Goal: Task Accomplishment & Management: Complete application form

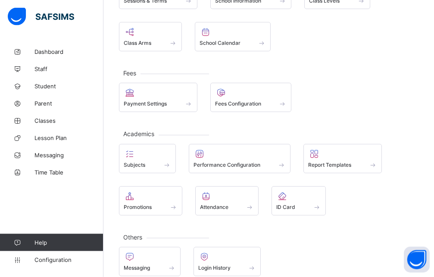
scroll to position [103, 0]
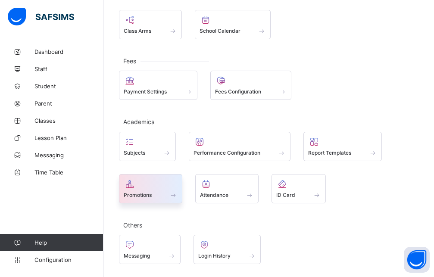
click at [146, 194] on span "Promotions" at bounding box center [138, 195] width 28 height 6
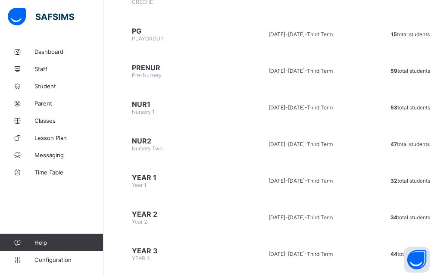
scroll to position [194, 0]
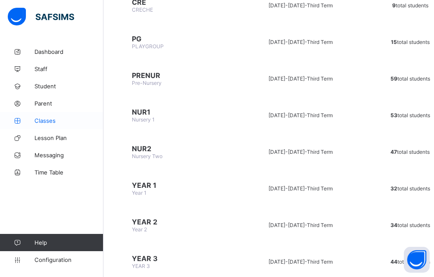
click at [57, 122] on span "Classes" at bounding box center [68, 120] width 69 height 7
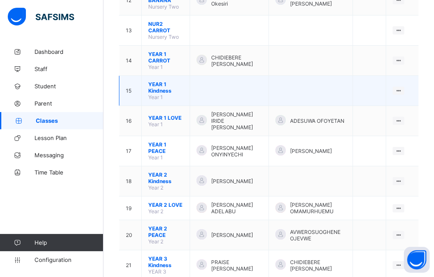
scroll to position [440, 0]
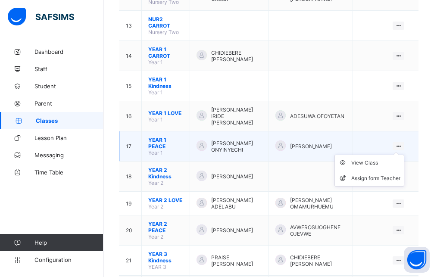
click at [404, 155] on ul "View Class Assign form Teacher" at bounding box center [369, 171] width 70 height 32
click at [388, 159] on div "View Class" at bounding box center [375, 163] width 49 height 9
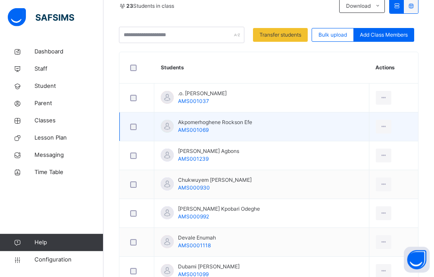
scroll to position [220, 0]
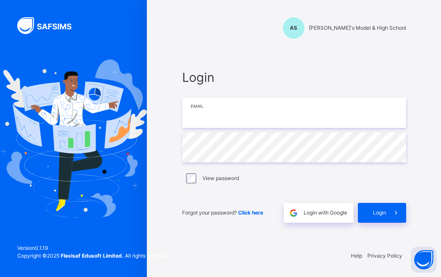
click at [192, 124] on input "email" at bounding box center [294, 113] width 224 height 30
type input "**********"
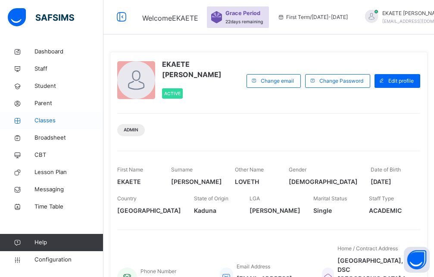
click at [45, 125] on span "Classes" at bounding box center [68, 120] width 69 height 9
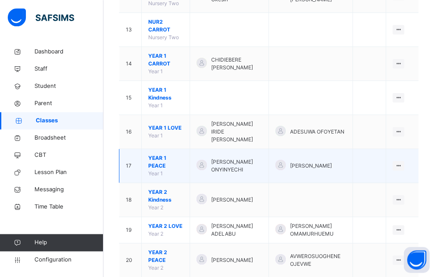
scroll to position [484, 0]
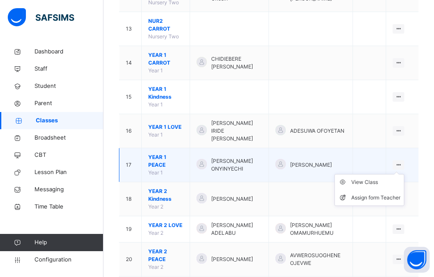
click at [402, 162] on icon at bounding box center [398, 165] width 7 height 6
click at [390, 178] on div "View Class" at bounding box center [375, 182] width 49 height 9
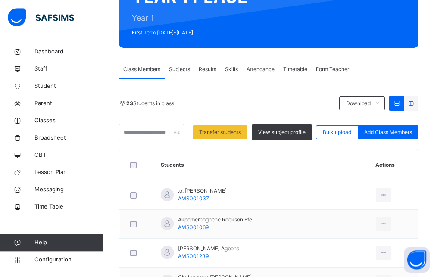
scroll to position [57, 0]
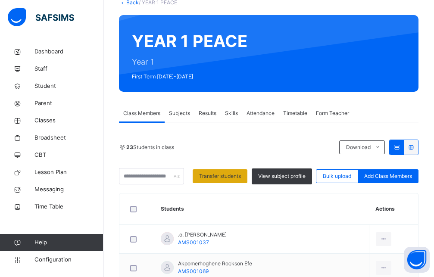
click at [227, 174] on span "Transfer students" at bounding box center [220, 176] width 42 height 8
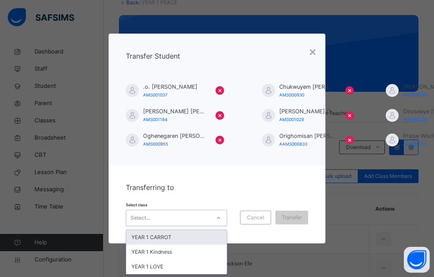
click at [216, 214] on div at bounding box center [218, 218] width 15 height 14
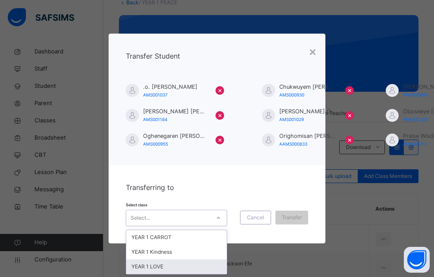
click at [144, 265] on div "YEAR 1 LOVE" at bounding box center [176, 266] width 101 height 15
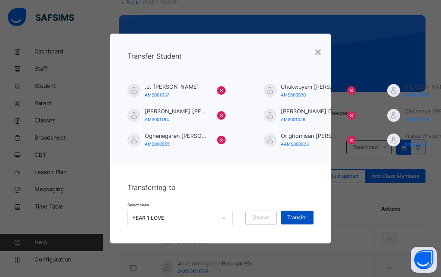
click at [296, 214] on span "Transfer" at bounding box center [297, 218] width 20 height 8
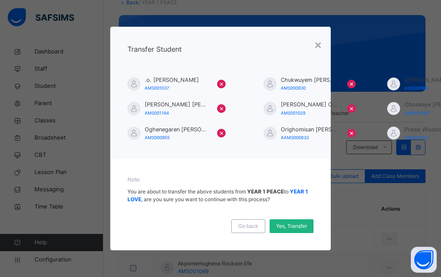
click at [288, 222] on span "Yes, Transfer" at bounding box center [291, 226] width 31 height 8
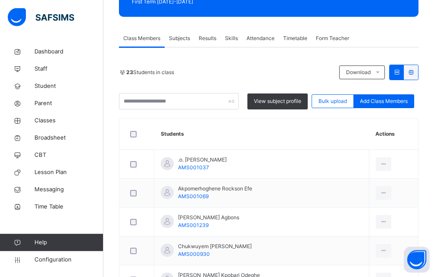
scroll to position [145, 0]
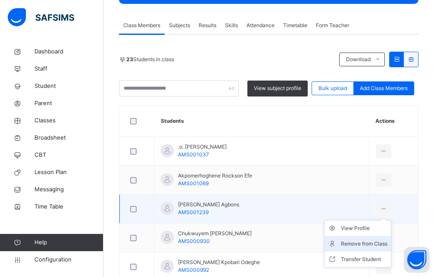
click at [378, 247] on div "Remove from Class" at bounding box center [364, 244] width 47 height 9
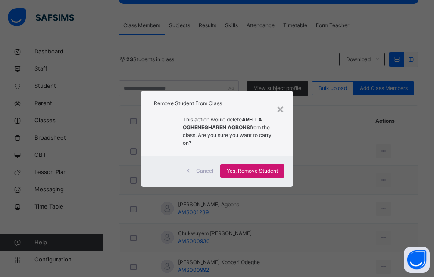
click at [270, 173] on span "Yes, Remove Student" at bounding box center [252, 171] width 51 height 8
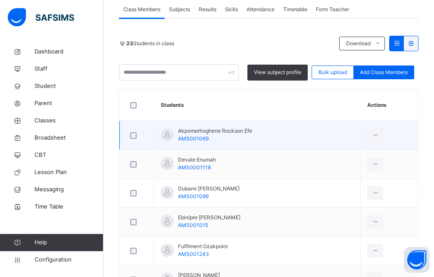
scroll to position [176, 0]
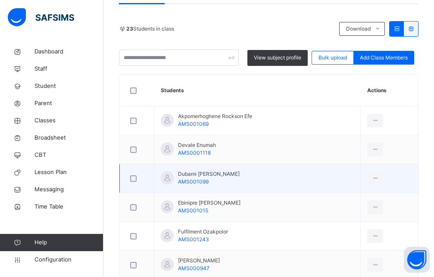
click at [137, 178] on div at bounding box center [136, 178] width 17 height 6
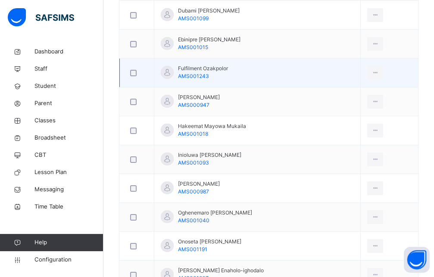
scroll to position [352, 0]
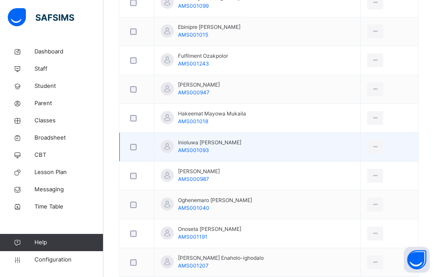
click at [134, 150] on div at bounding box center [136, 147] width 21 height 18
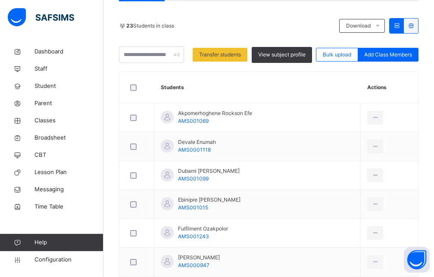
scroll to position [164, 0]
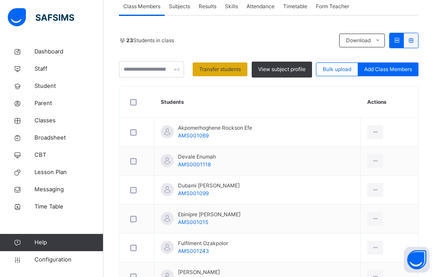
click at [241, 72] on span "Transfer students" at bounding box center [220, 70] width 42 height 8
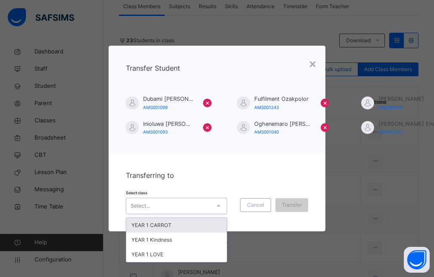
click at [217, 202] on div at bounding box center [218, 206] width 15 height 14
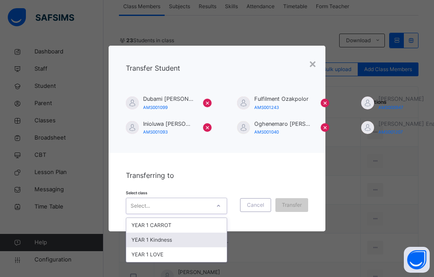
click at [173, 237] on div "YEAR 1 Kindness" at bounding box center [176, 240] width 101 height 15
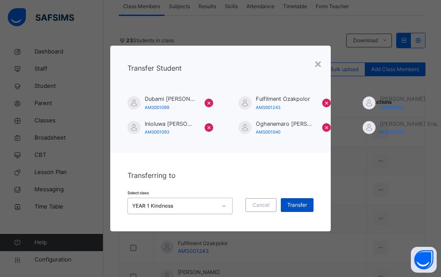
click at [295, 204] on span "Transfer" at bounding box center [297, 205] width 20 height 8
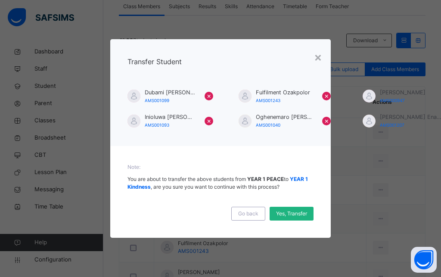
click at [285, 212] on span "Yes, Transfer" at bounding box center [291, 214] width 31 height 8
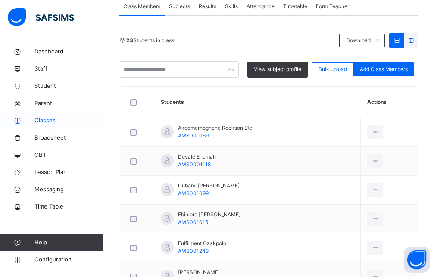
click at [50, 120] on span "Classes" at bounding box center [68, 120] width 69 height 9
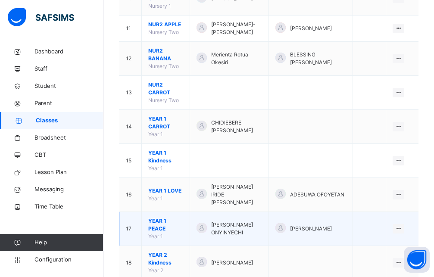
scroll to position [440, 0]
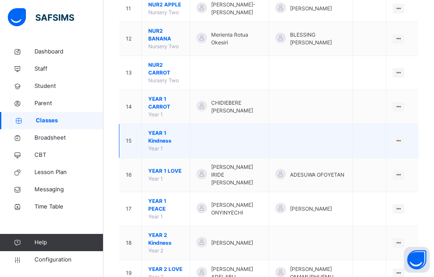
click at [167, 136] on span "YEAR 1 Kindness" at bounding box center [165, 137] width 35 height 16
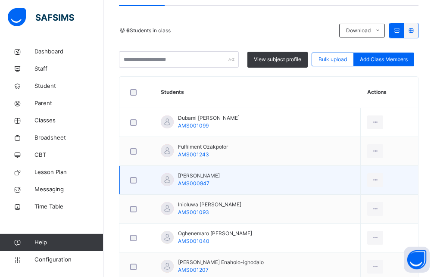
scroll to position [94, 0]
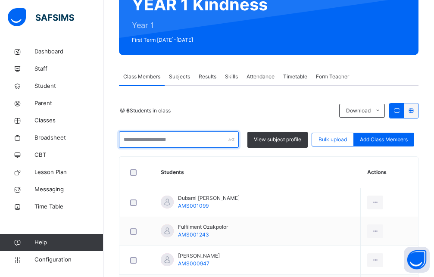
click at [190, 145] on input "text" at bounding box center [179, 139] width 120 height 16
click at [234, 142] on input "text" at bounding box center [179, 139] width 120 height 16
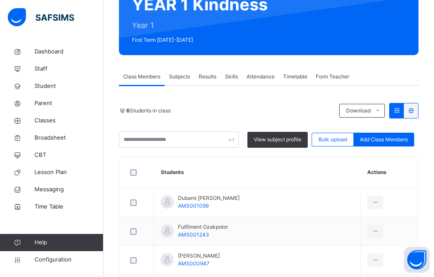
click at [212, 117] on div "6 Students in class Download Pdf Report Excel Report" at bounding box center [269, 111] width 300 height 16
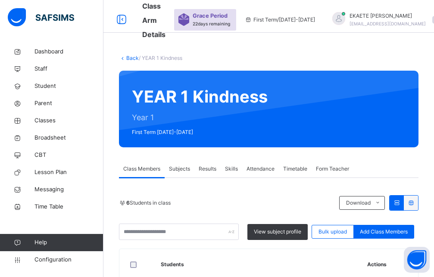
scroll to position [0, 0]
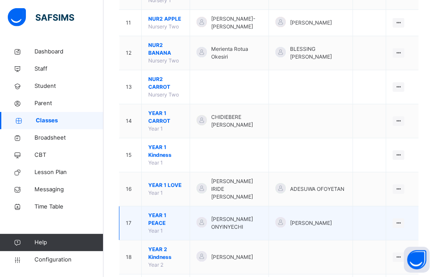
scroll to position [440, 0]
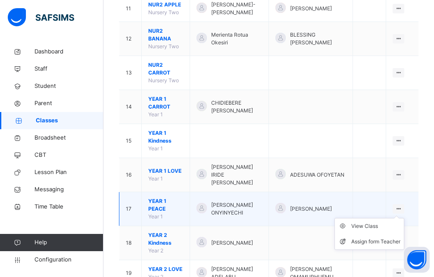
click at [404, 218] on ul "View Class Assign form Teacher" at bounding box center [369, 234] width 70 height 32
click at [392, 222] on div "View Class" at bounding box center [375, 226] width 49 height 9
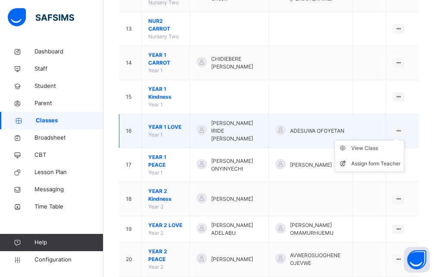
click at [402, 128] on icon at bounding box center [398, 131] width 7 height 6
click at [378, 144] on div "View Class" at bounding box center [375, 148] width 49 height 9
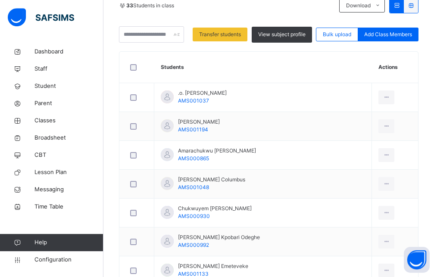
scroll to position [170, 0]
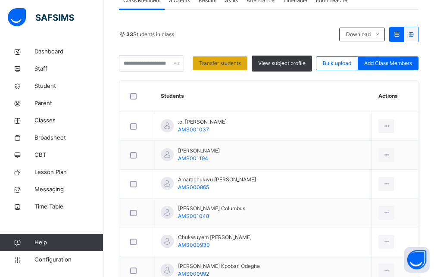
click at [221, 65] on span "Transfer students" at bounding box center [220, 63] width 42 height 8
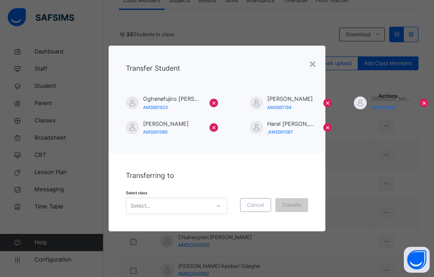
click at [221, 202] on div at bounding box center [218, 206] width 15 height 14
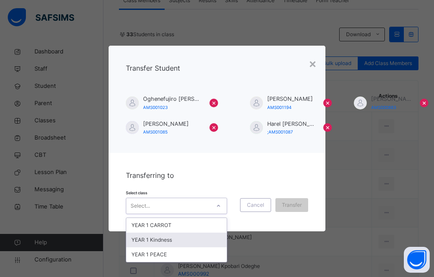
click at [168, 239] on div "YEAR 1 Kindness" at bounding box center [176, 240] width 101 height 15
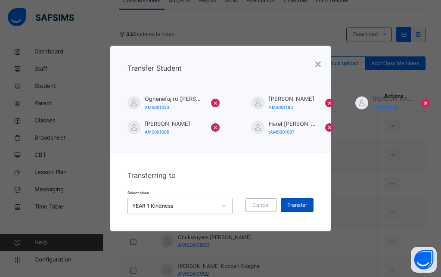
click at [301, 206] on span "Transfer" at bounding box center [297, 205] width 20 height 8
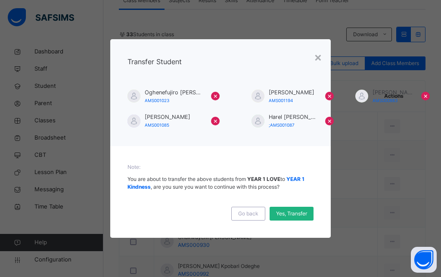
click at [288, 217] on span "Yes, Transfer" at bounding box center [291, 214] width 31 height 8
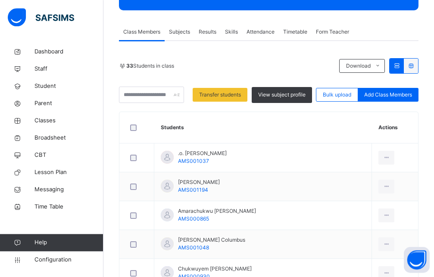
scroll to position [126, 0]
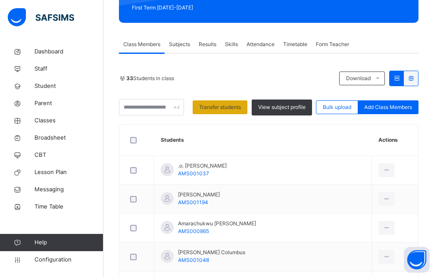
click at [225, 104] on span "Transfer students" at bounding box center [220, 107] width 42 height 8
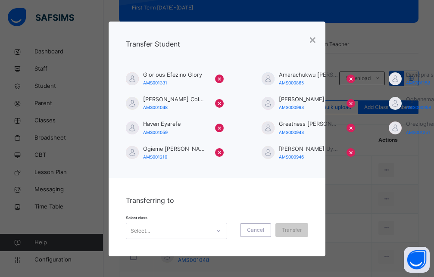
click at [218, 230] on div "Select..." at bounding box center [177, 231] width 102 height 16
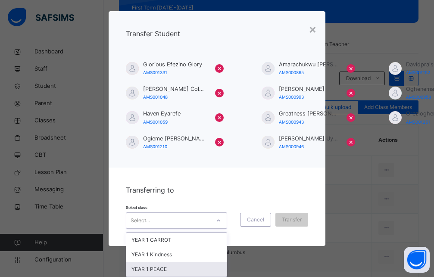
click at [159, 265] on div "YEAR 1 PEACE" at bounding box center [176, 269] width 101 height 15
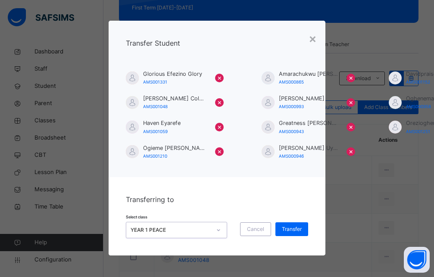
scroll to position [8, 0]
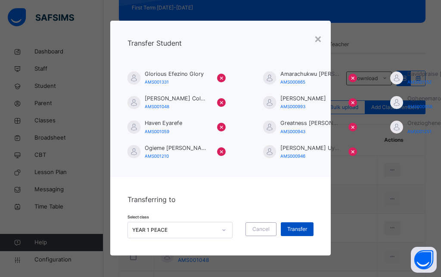
click at [293, 222] on div "Transfer" at bounding box center [297, 229] width 33 height 14
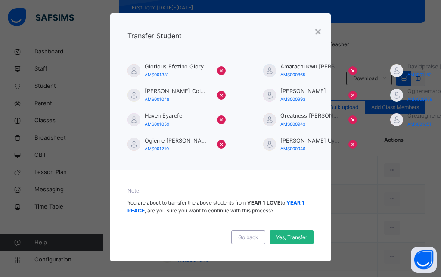
click at [283, 235] on span "Yes, Transfer" at bounding box center [291, 238] width 31 height 8
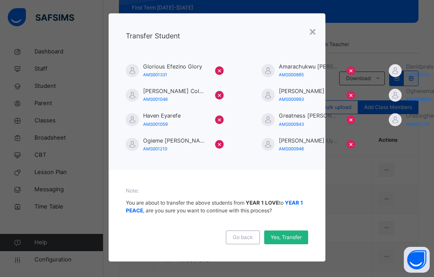
click at [285, 240] on span "Yes, Transfer" at bounding box center [286, 238] width 31 height 8
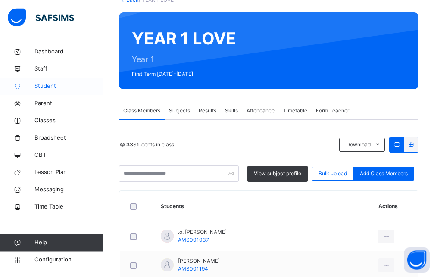
scroll to position [0, 0]
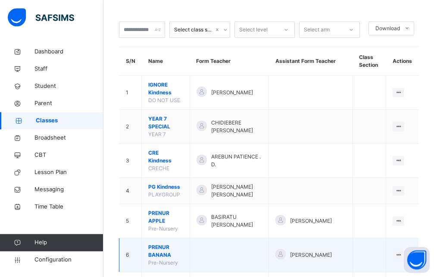
scroll to position [44, 0]
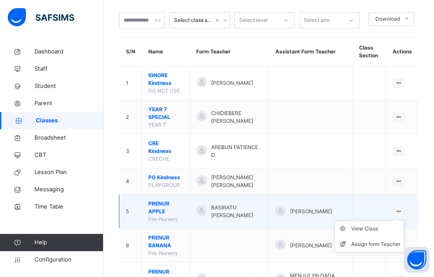
click at [402, 208] on icon at bounding box center [398, 211] width 7 height 6
click at [382, 225] on div "View Class" at bounding box center [375, 229] width 49 height 9
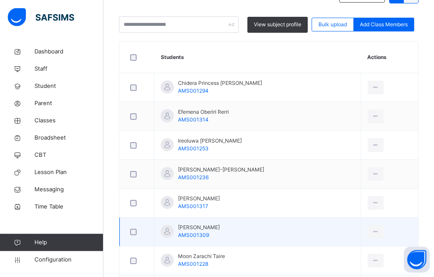
scroll to position [176, 0]
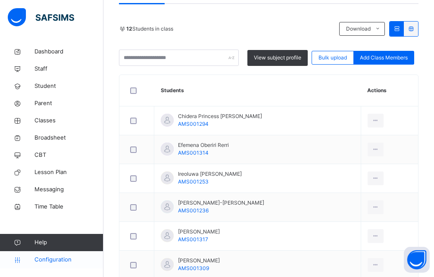
click at [59, 259] on span "Configuration" at bounding box center [68, 260] width 69 height 9
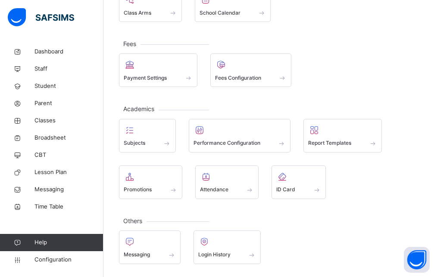
scroll to position [128, 0]
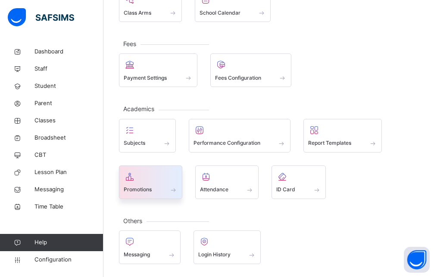
click at [157, 194] on div "Promotions" at bounding box center [150, 183] width 63 height 34
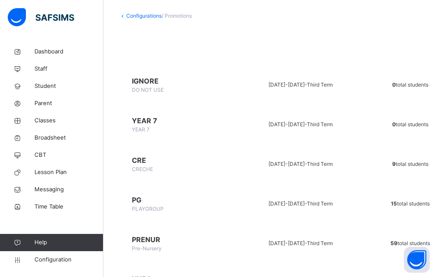
scroll to position [176, 0]
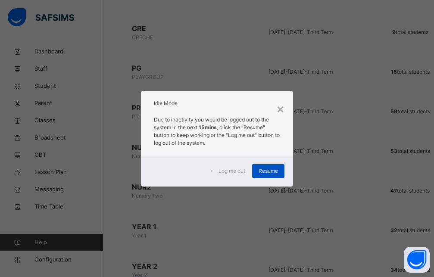
click at [271, 168] on span "Resume" at bounding box center [268, 171] width 19 height 8
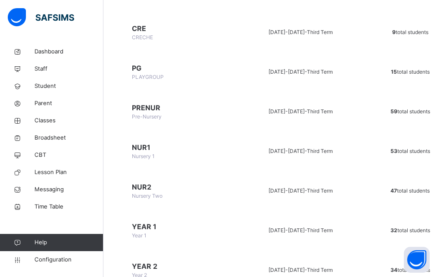
click at [149, 237] on td "YEAR 1 Year 1" at bounding box center [178, 230] width 118 height 35
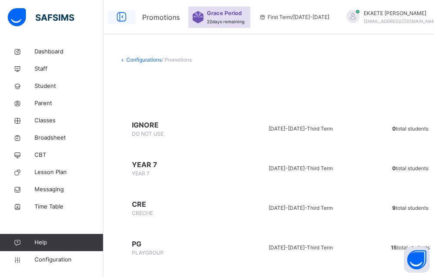
click at [119, 12] on icon at bounding box center [121, 17] width 15 height 16
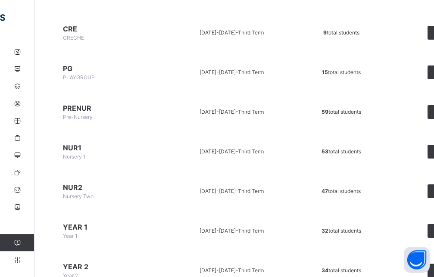
scroll to position [220, 0]
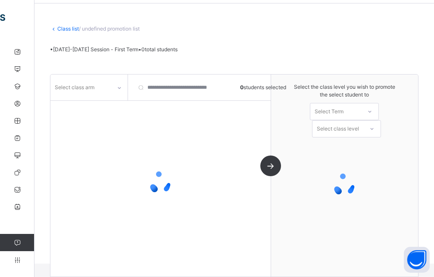
scroll to position [31, 0]
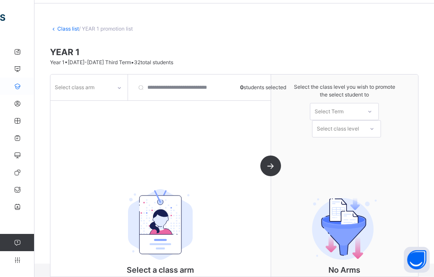
click at [21, 87] on icon at bounding box center [17, 86] width 34 height 6
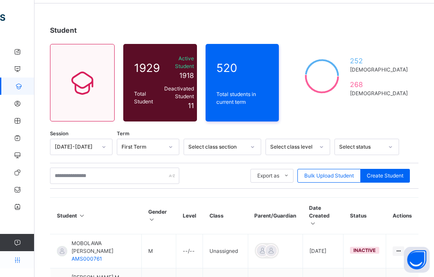
click at [16, 259] on icon at bounding box center [17, 260] width 34 height 6
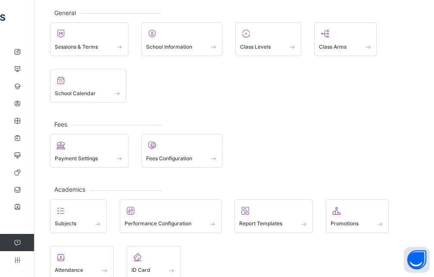
scroll to position [119, 0]
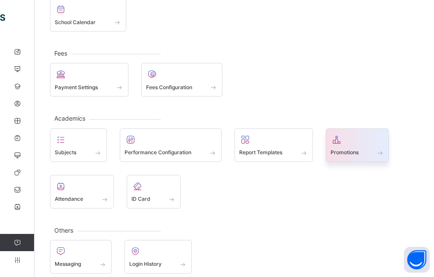
click at [350, 150] on span "Promotions" at bounding box center [345, 153] width 28 height 8
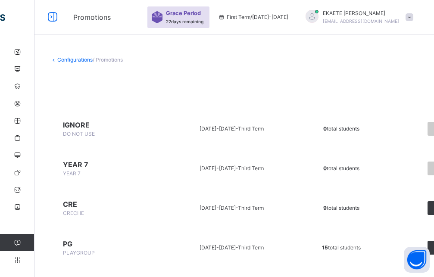
scroll to position [88, 0]
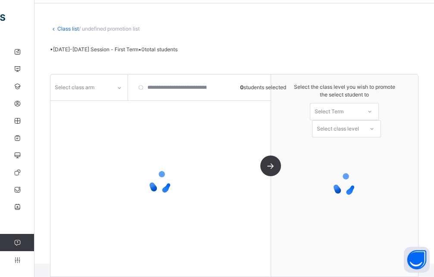
scroll to position [31, 0]
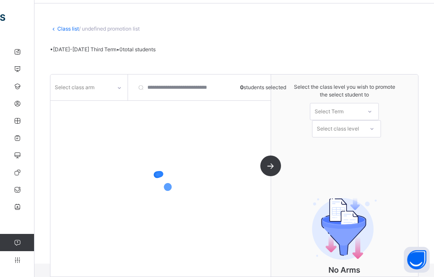
click at [84, 88] on div "Select class arm" at bounding box center [75, 87] width 40 height 16
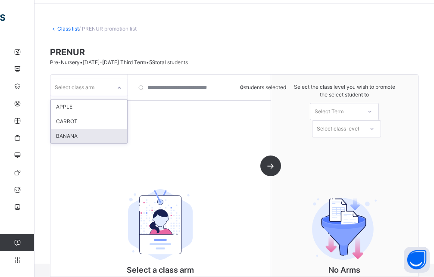
click at [64, 137] on div "BANANA" at bounding box center [89, 136] width 76 height 15
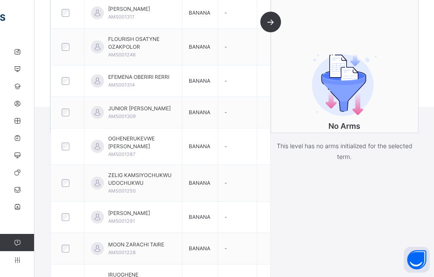
scroll to position [0, 0]
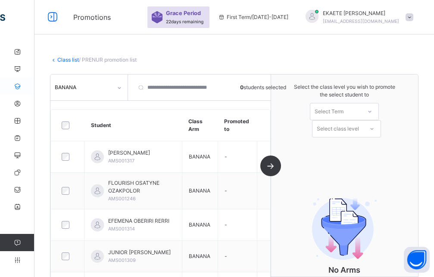
click at [27, 84] on icon at bounding box center [17, 86] width 34 height 6
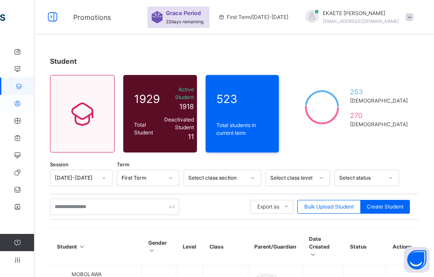
click at [16, 105] on icon at bounding box center [17, 103] width 34 height 6
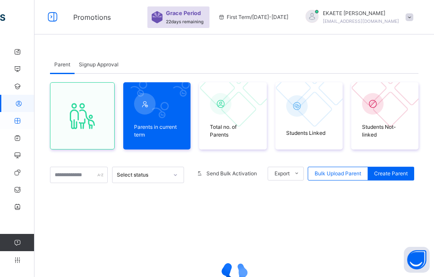
click at [17, 122] on icon at bounding box center [17, 121] width 34 height 6
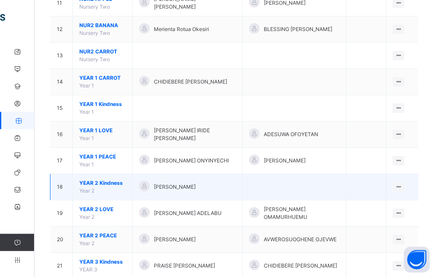
scroll to position [396, 0]
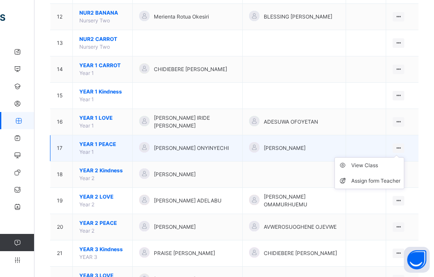
click at [402, 148] on icon at bounding box center [398, 148] width 7 height 6
click at [378, 167] on div "View Class" at bounding box center [375, 165] width 49 height 9
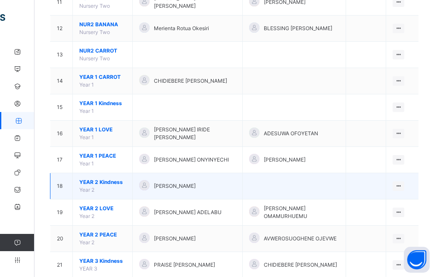
scroll to position [396, 0]
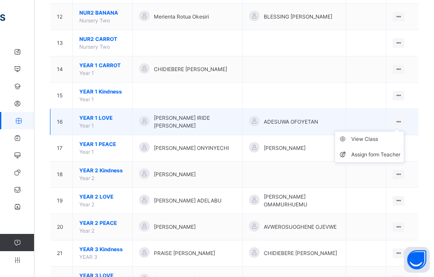
click at [402, 121] on icon at bounding box center [398, 122] width 7 height 6
click at [376, 141] on div "View Class" at bounding box center [375, 139] width 49 height 9
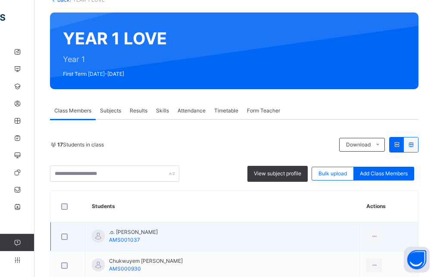
scroll to position [44, 0]
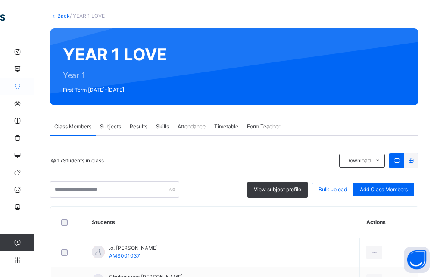
click at [19, 87] on icon at bounding box center [17, 86] width 34 height 6
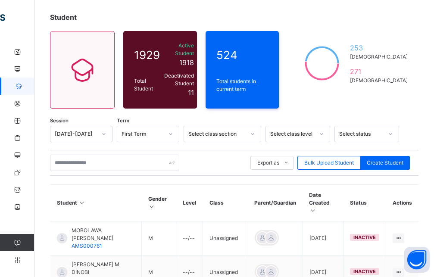
click at [244, 126] on div at bounding box center [252, 134] width 16 height 16
click at [317, 127] on div at bounding box center [321, 134] width 15 height 14
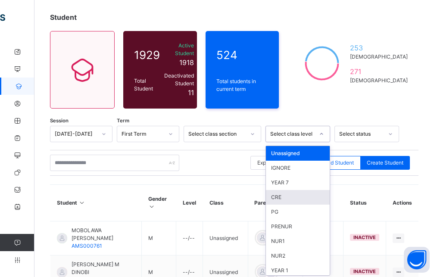
click at [287, 190] on div "CRE" at bounding box center [298, 197] width 64 height 15
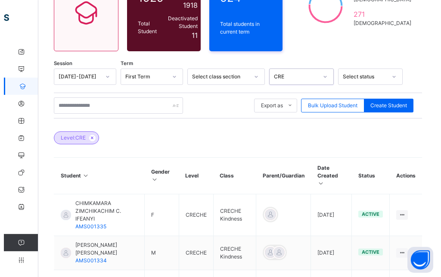
scroll to position [96, 0]
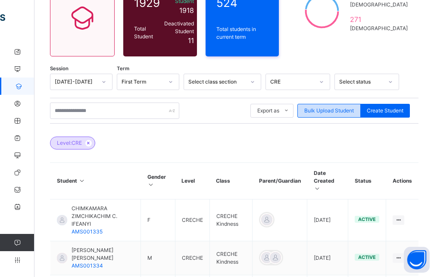
click at [354, 107] on span "Bulk Upload Student" at bounding box center [329, 111] width 50 height 8
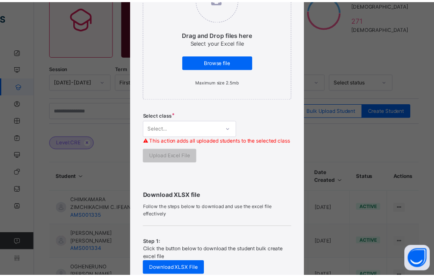
scroll to position [155, 0]
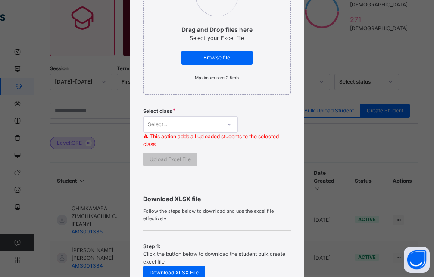
click at [227, 127] on icon at bounding box center [229, 124] width 5 height 9
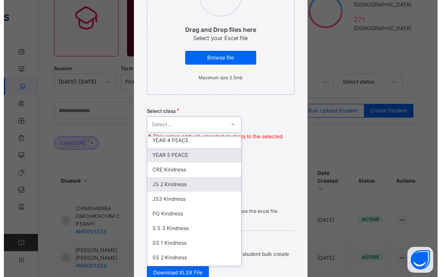
scroll to position [388, 0]
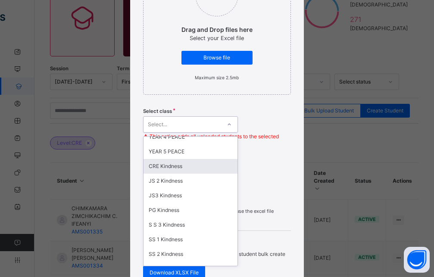
click at [178, 169] on div "CRE Kindness" at bounding box center [191, 166] width 94 height 15
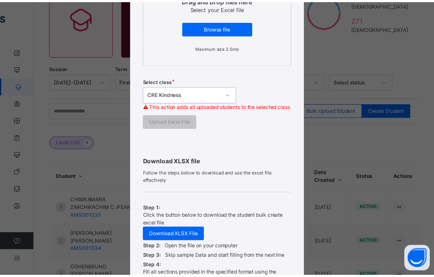
scroll to position [233, 0]
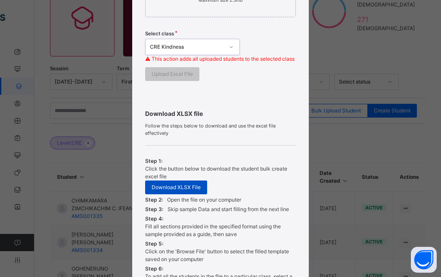
click at [172, 191] on span "Download XLSX File" at bounding box center [176, 188] width 49 height 8
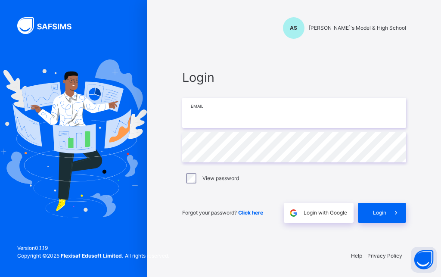
click at [214, 123] on input "email" at bounding box center [294, 113] width 224 height 30
type input "**********"
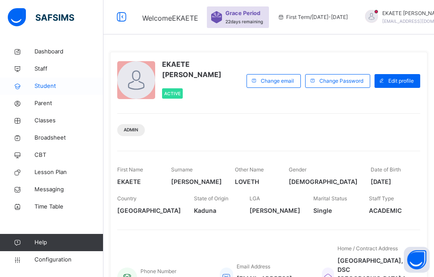
click at [56, 89] on span "Student" at bounding box center [68, 86] width 69 height 9
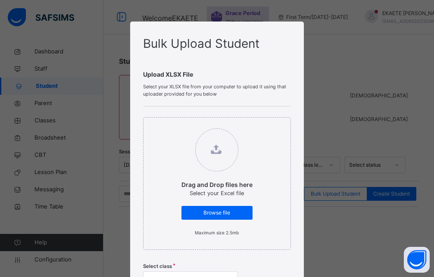
scroll to position [233, 0]
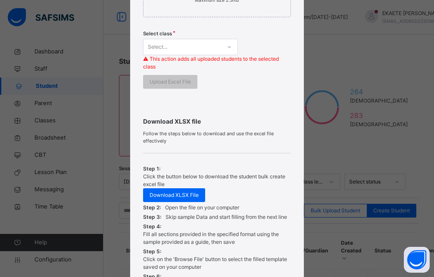
click at [228, 47] on div at bounding box center [229, 47] width 15 height 14
click at [363, 267] on div "Bulk Upload Student Upload XLSX File Select your XLSX file from your computer t…" at bounding box center [217, 138] width 434 height 277
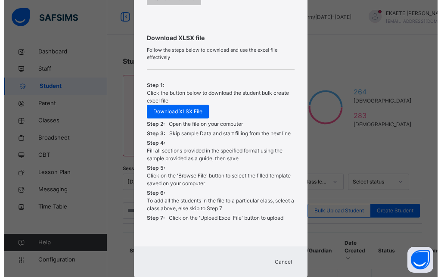
scroll to position [338, 0]
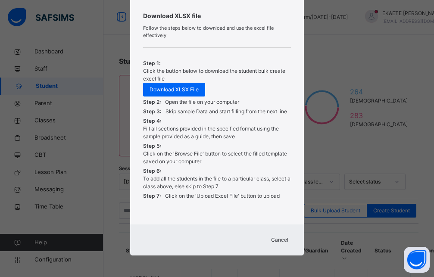
click at [278, 240] on span "Cancel" at bounding box center [279, 240] width 17 height 8
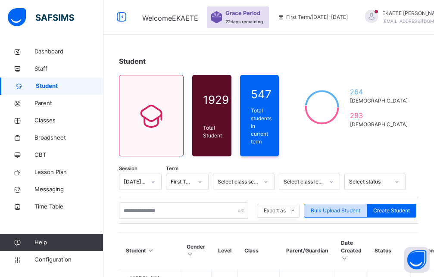
click at [336, 208] on span "Bulk Upload Student" at bounding box center [336, 211] width 50 height 8
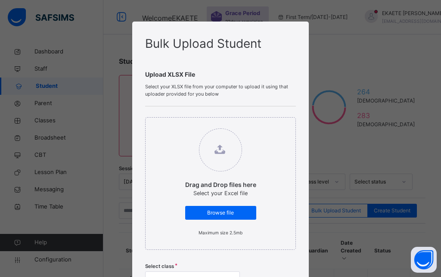
scroll to position [155, 0]
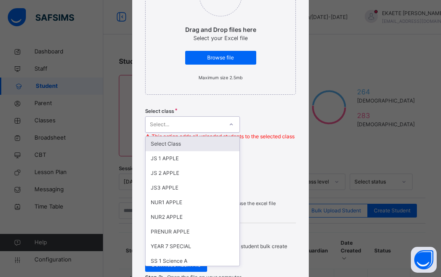
click at [198, 125] on div "Select..." at bounding box center [185, 124] width 78 height 13
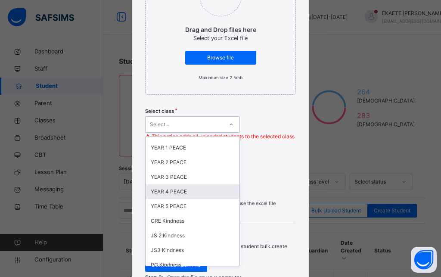
scroll to position [349, 0]
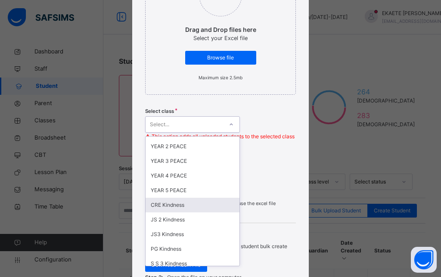
click at [168, 206] on div "CRE Kindness" at bounding box center [193, 205] width 94 height 15
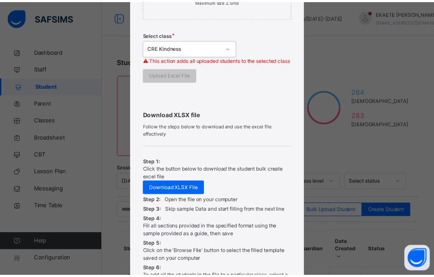
scroll to position [233, 0]
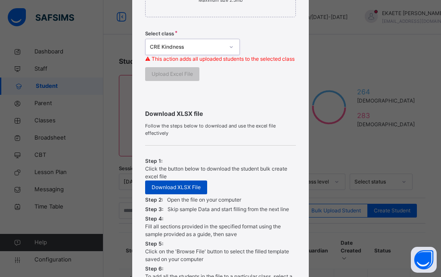
click at [171, 191] on span "Download XLSX File" at bounding box center [176, 188] width 49 height 8
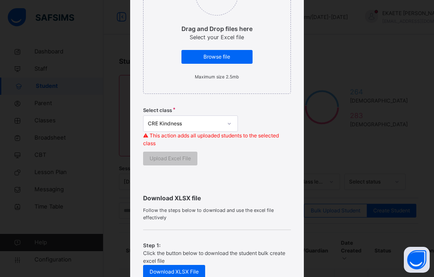
scroll to position [155, 0]
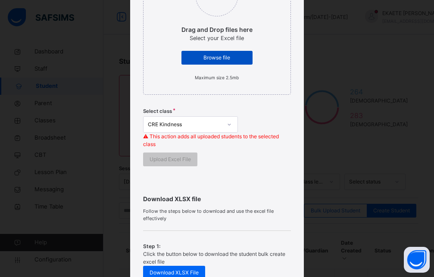
click at [205, 60] on span "Browse file" at bounding box center [217, 58] width 58 height 8
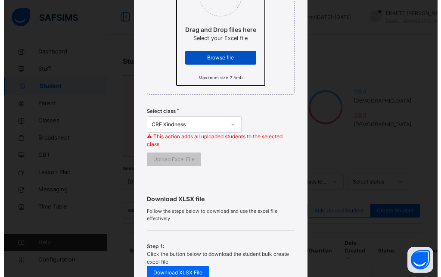
scroll to position [0, 0]
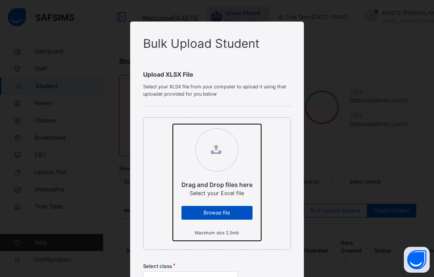
type input "**********"
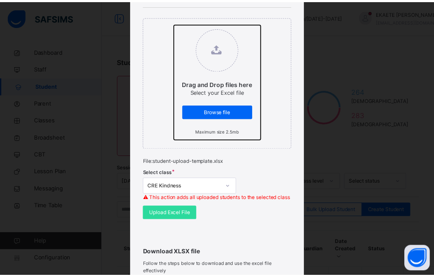
scroll to position [116, 0]
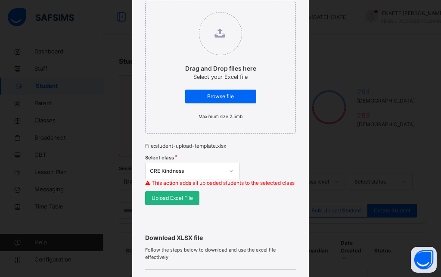
click at [185, 202] on span "Upload Excel File" at bounding box center [172, 198] width 41 height 8
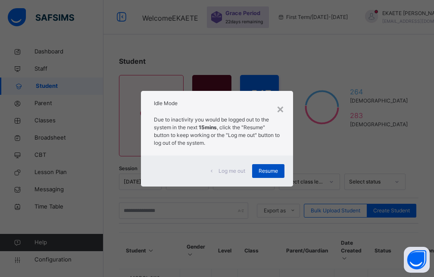
click at [273, 173] on span "Resume" at bounding box center [268, 171] width 19 height 8
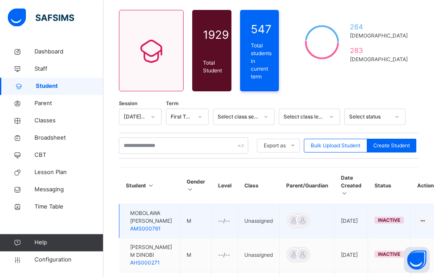
scroll to position [44, 0]
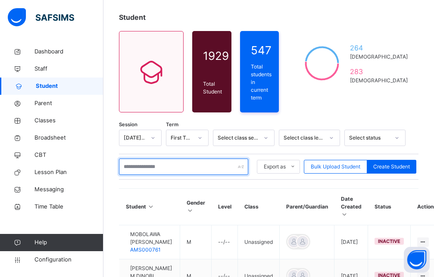
click at [183, 162] on input "text" at bounding box center [183, 167] width 129 height 16
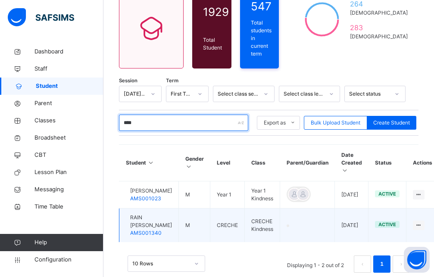
scroll to position [108, 0]
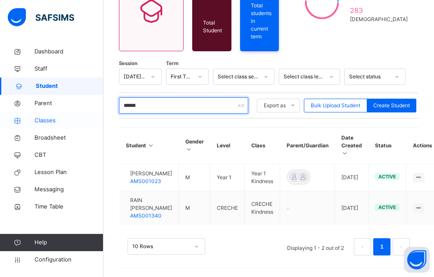
type input "******"
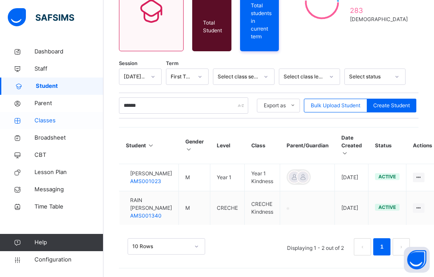
click at [44, 122] on span "Classes" at bounding box center [68, 120] width 69 height 9
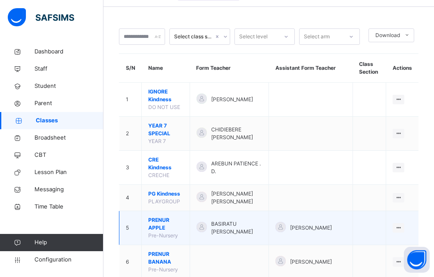
scroll to position [44, 0]
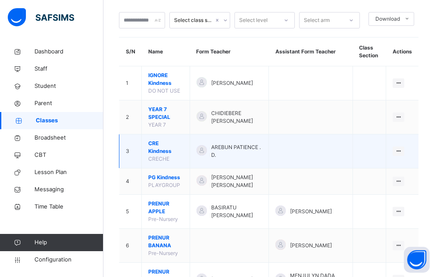
click at [247, 148] on span "AREBUN PATIENCE . D." at bounding box center [236, 152] width 51 height 16
click at [404, 160] on ul "View Class Assign form Teacher" at bounding box center [369, 176] width 70 height 32
click at [379, 167] on div "View Class" at bounding box center [375, 168] width 49 height 9
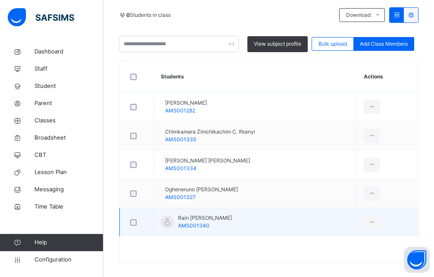
scroll to position [197, 0]
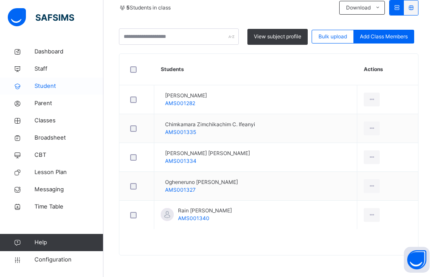
click at [48, 86] on span "Student" at bounding box center [68, 86] width 69 height 9
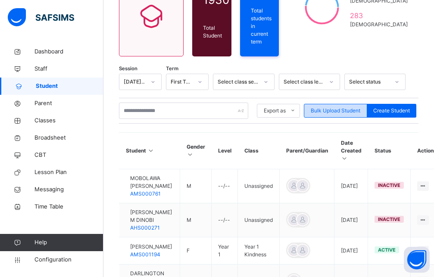
scroll to position [106, 0]
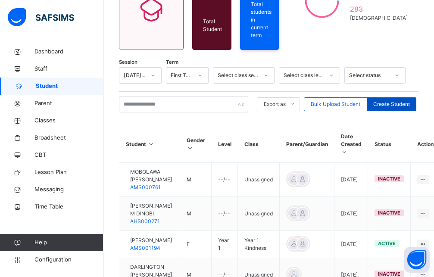
click at [387, 100] on span "Create Student" at bounding box center [391, 104] width 37 height 8
select select "**"
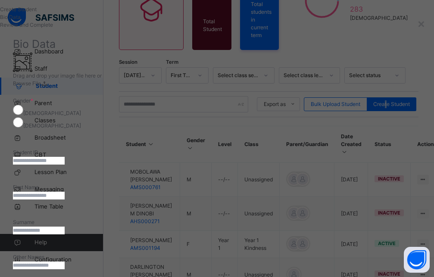
scroll to position [0, 0]
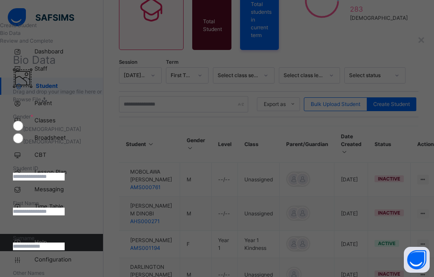
click at [56, 9] on div "**********" at bounding box center [217, 138] width 434 height 277
click at [417, 38] on div "×" at bounding box center [421, 39] width 8 height 18
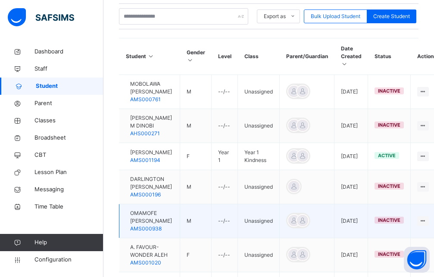
scroll to position [19, 0]
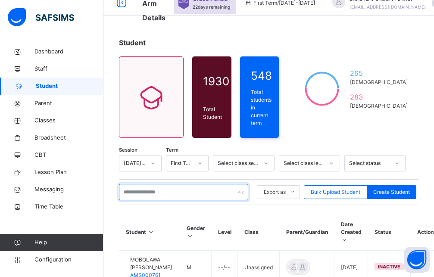
click at [197, 189] on input "text" at bounding box center [183, 192] width 129 height 16
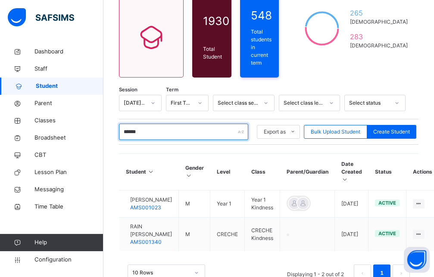
scroll to position [108, 0]
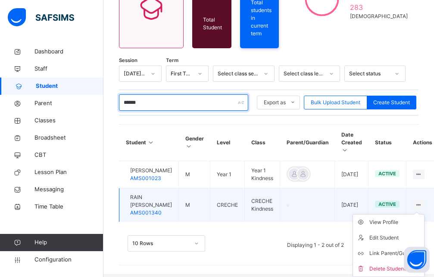
type input "******"
click at [419, 214] on ul "View Profile Edit Student Link Parent/Guardian Delete Student" at bounding box center [389, 245] width 72 height 63
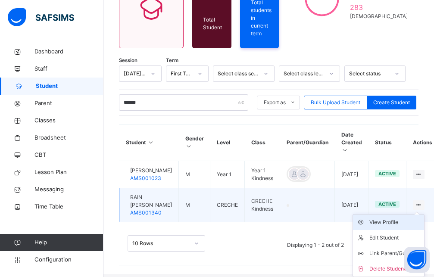
click at [402, 222] on div "View Profile" at bounding box center [394, 222] width 51 height 9
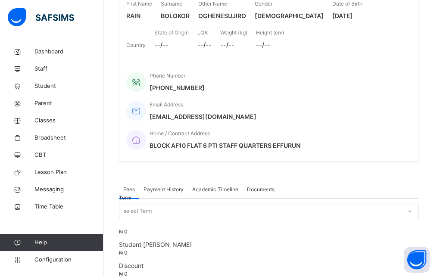
scroll to position [308, 0]
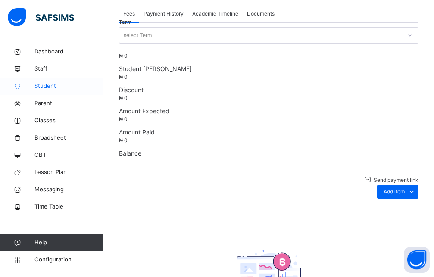
click at [49, 84] on span "Student" at bounding box center [68, 86] width 69 height 9
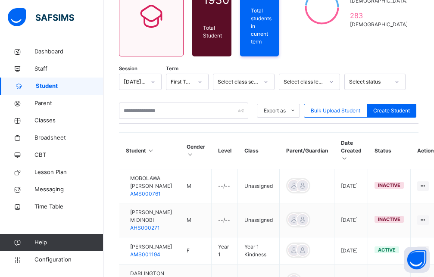
scroll to position [106, 0]
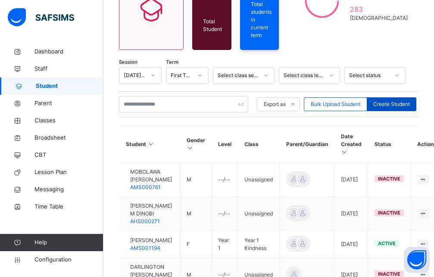
click at [390, 100] on span "Create Student" at bounding box center [391, 104] width 37 height 8
select select "**"
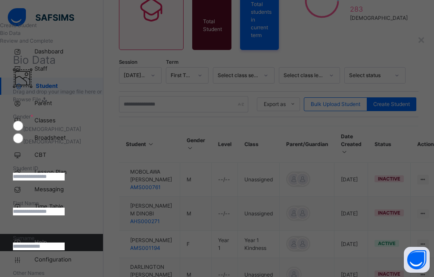
click at [65, 173] on input "text" at bounding box center [39, 177] width 52 height 8
type input "*********"
click at [65, 208] on input "text" at bounding box center [39, 212] width 52 height 8
type input "*"
type input "****"
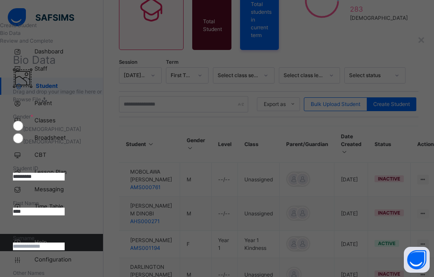
click at [65, 243] on input "text" at bounding box center [39, 247] width 52 height 8
type input "*******"
click at [65, 277] on input "text" at bounding box center [39, 282] width 52 height 8
type input "**********"
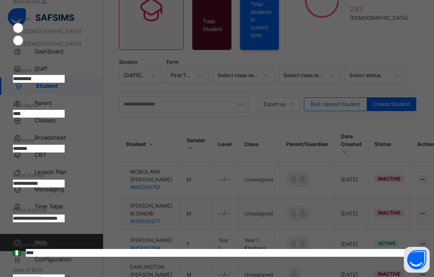
scroll to position [116, 0]
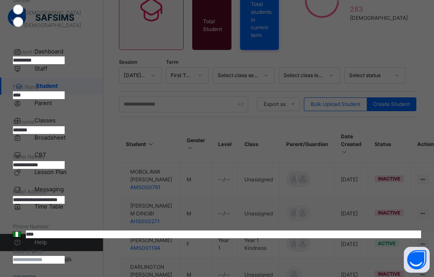
type input "**********"
click at [299, 231] on input "****" at bounding box center [223, 235] width 395 height 8
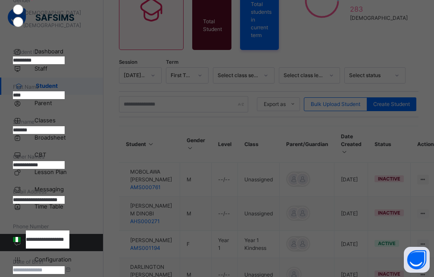
scroll to position [0, 19]
type input "**********"
click at [65, 266] on input at bounding box center [39, 270] width 52 height 8
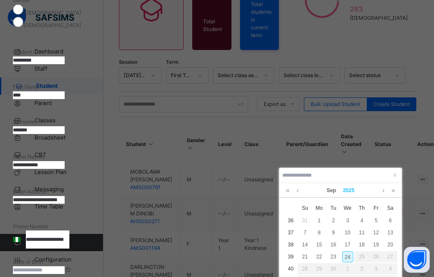
type input "*"
type input "**********"
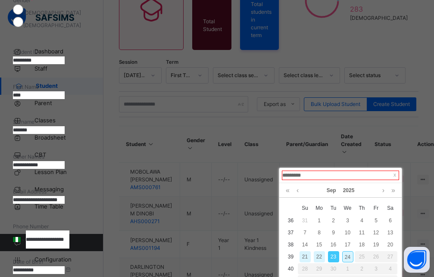
click at [324, 178] on input "*********" at bounding box center [340, 175] width 117 height 9
type input "*"
type input "**********"
click at [394, 258] on div "**********" at bounding box center [217, 266] width 408 height 16
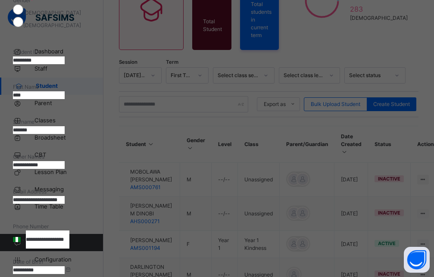
click at [65, 266] on input "**********" at bounding box center [39, 270] width 52 height 8
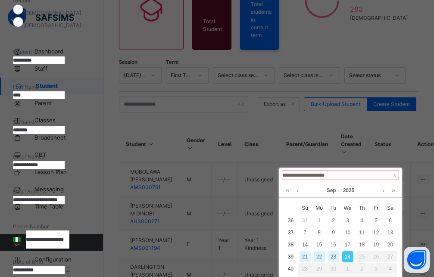
click at [308, 176] on input "**********" at bounding box center [340, 175] width 117 height 9
type input "**********"
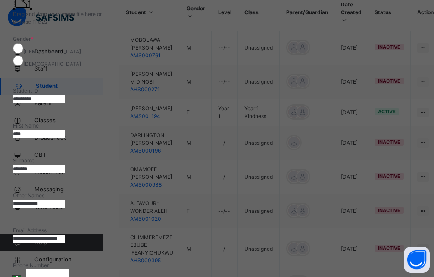
scroll to position [116, 0]
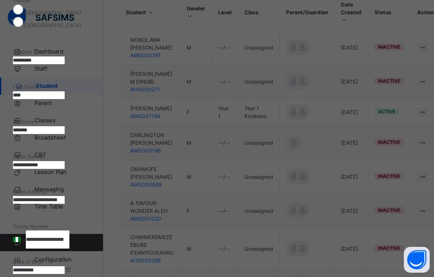
click at [65, 266] on input "**********" at bounding box center [39, 270] width 52 height 8
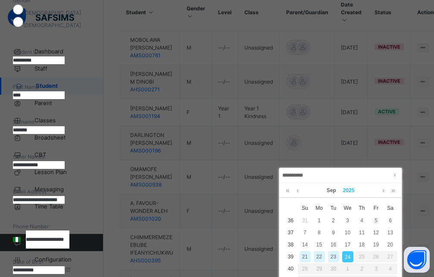
click at [353, 191] on link "2025" at bounding box center [349, 190] width 19 height 15
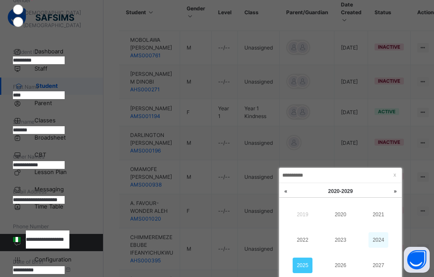
click at [386, 239] on link "2024" at bounding box center [379, 240] width 20 height 16
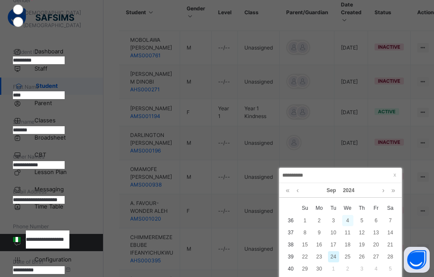
click at [349, 221] on div "4" at bounding box center [347, 220] width 11 height 11
type input "**********"
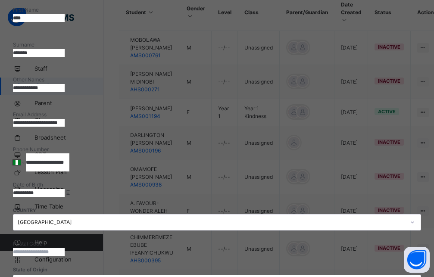
scroll to position [194, 0]
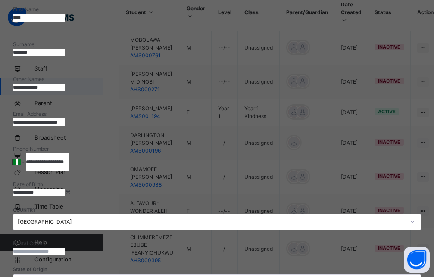
click at [65, 248] on input "text" at bounding box center [39, 252] width 52 height 8
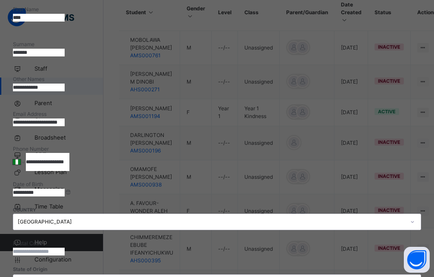
click at [344, 197] on div "**********" at bounding box center [217, 157] width 408 height 496
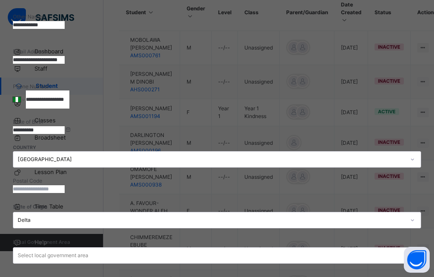
scroll to position [272, 0]
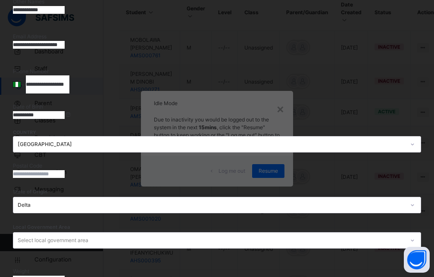
click at [405, 234] on div at bounding box center [412, 241] width 15 height 14
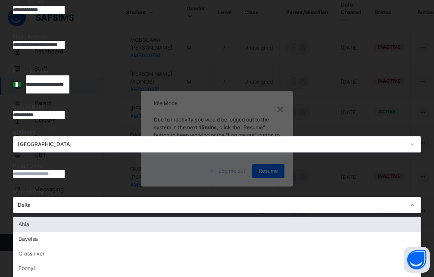
click at [362, 201] on div "Delta" at bounding box center [211, 205] width 387 height 8
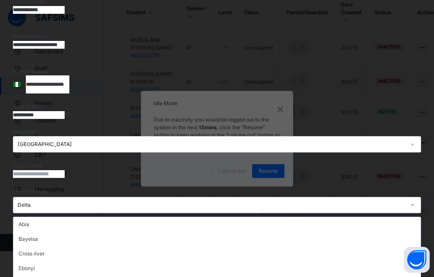
scroll to position [78, 0]
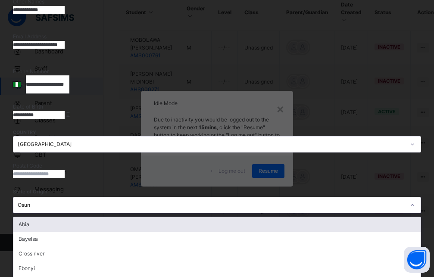
click at [381, 201] on div "Osun" at bounding box center [211, 205] width 387 height 8
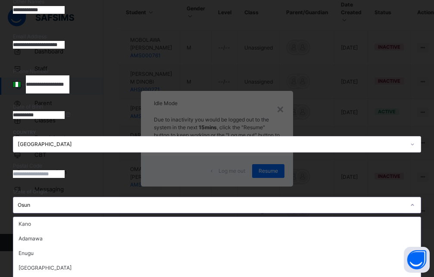
scroll to position [349, 0]
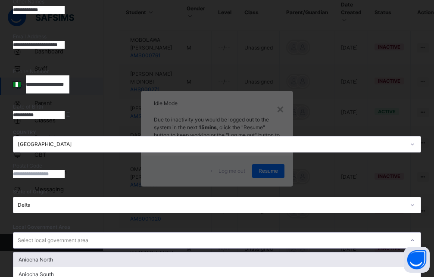
click at [410, 236] on icon at bounding box center [412, 240] width 5 height 9
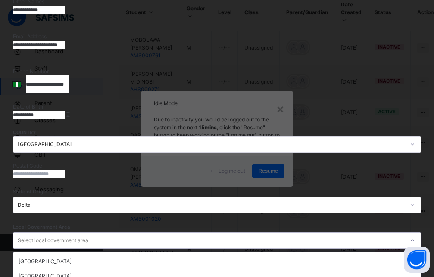
scroll to position [116, 0]
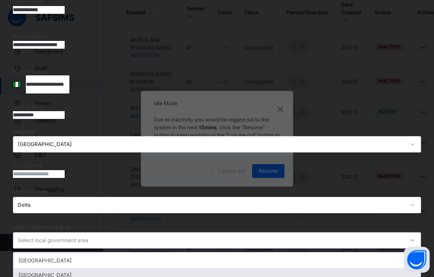
click at [269, 268] on div "[GEOGRAPHIC_DATA]" at bounding box center [216, 275] width 407 height 15
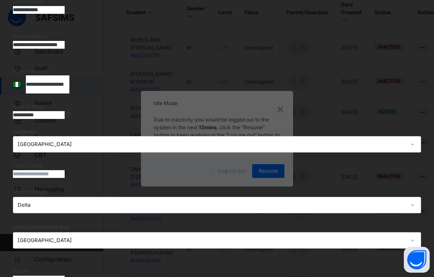
paste textarea "**********"
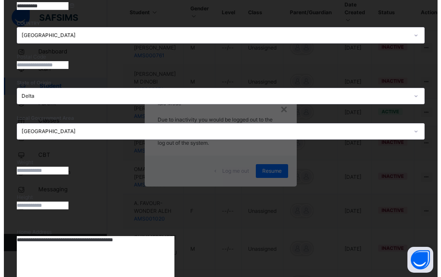
scroll to position [382, 0]
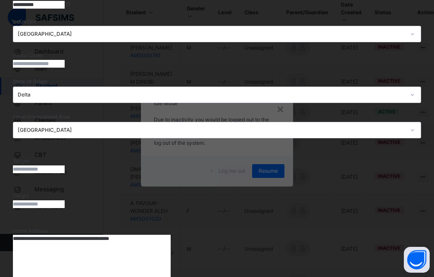
type textarea "**********"
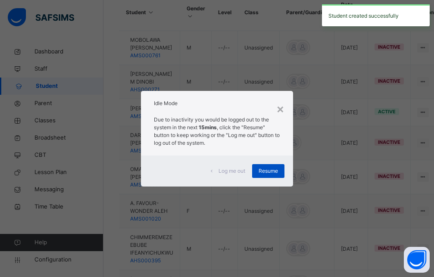
click at [272, 173] on span "Resume" at bounding box center [268, 171] width 19 height 8
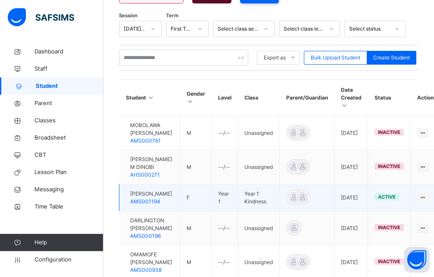
scroll to position [150, 0]
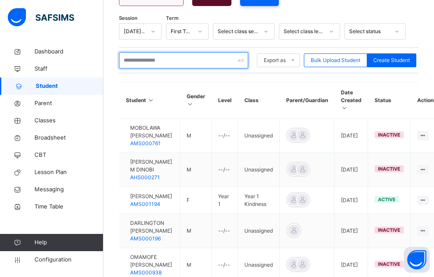
click at [203, 57] on input "text" at bounding box center [183, 60] width 129 height 16
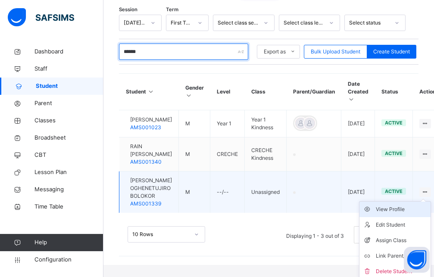
scroll to position [165, 0]
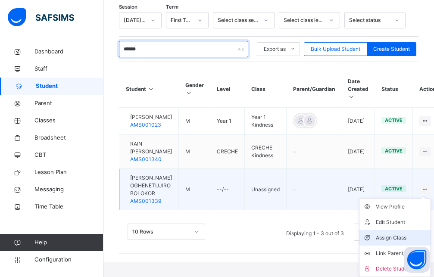
type input "******"
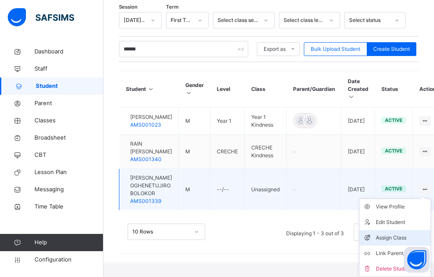
click at [401, 240] on div "Assign Class" at bounding box center [401, 238] width 51 height 9
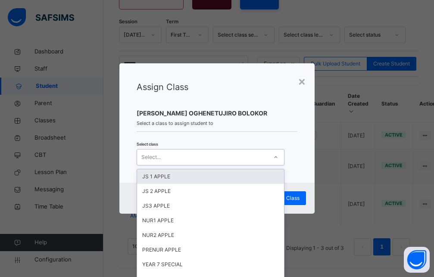
click at [209, 156] on div "Select..." at bounding box center [202, 156] width 131 height 13
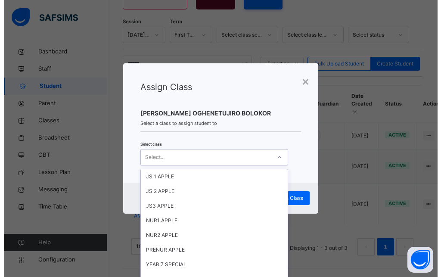
scroll to position [349, 0]
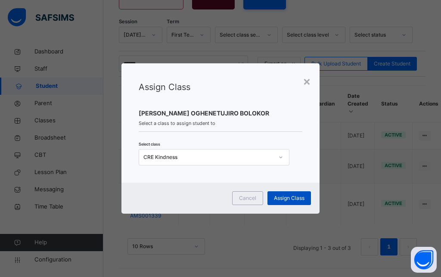
click at [288, 200] on span "Assign Class" at bounding box center [289, 198] width 31 height 8
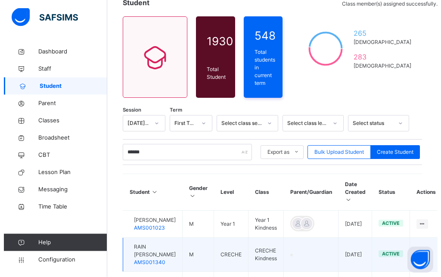
scroll to position [31, 0]
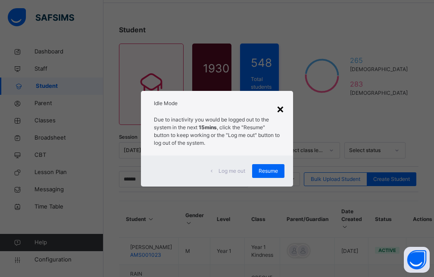
click at [279, 108] on div "×" at bounding box center [280, 109] width 8 height 18
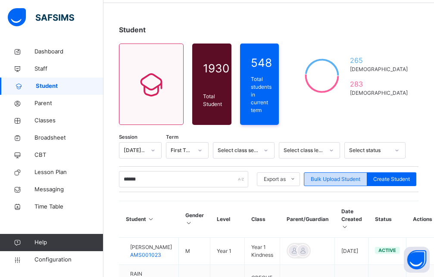
click at [334, 177] on span "Bulk Upload Student" at bounding box center [336, 179] width 50 height 8
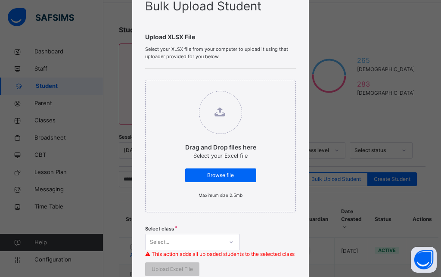
scroll to position [155, 0]
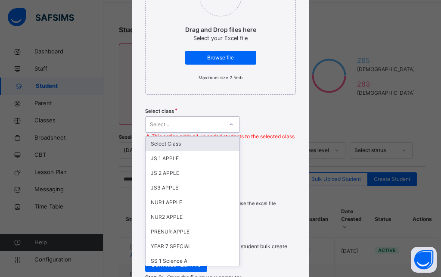
click at [185, 132] on div "Select..." at bounding box center [192, 124] width 95 height 16
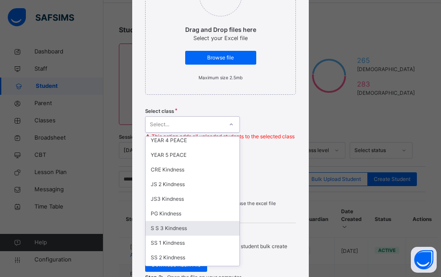
scroll to position [366, 0]
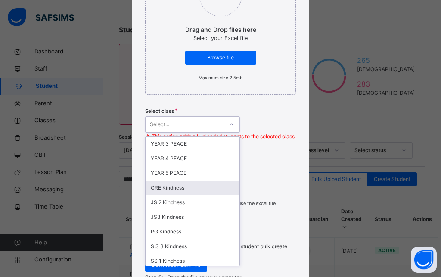
click at [172, 191] on div "CRE Kindness" at bounding box center [193, 188] width 94 height 15
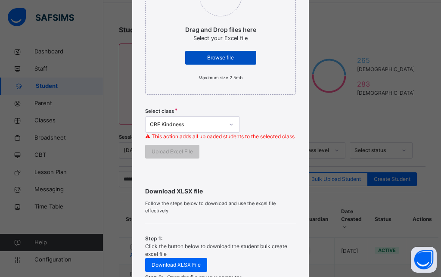
click at [234, 55] on span "Browse file" at bounding box center [221, 58] width 58 height 8
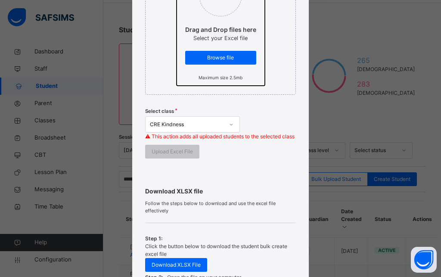
scroll to position [0, 0]
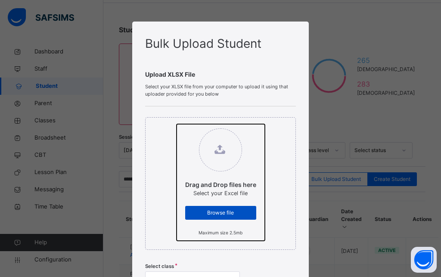
type input "**********"
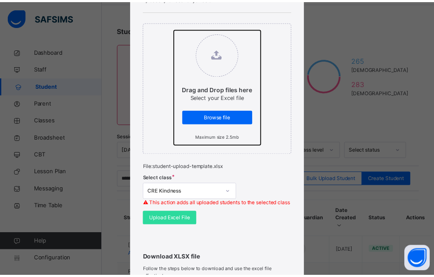
scroll to position [116, 0]
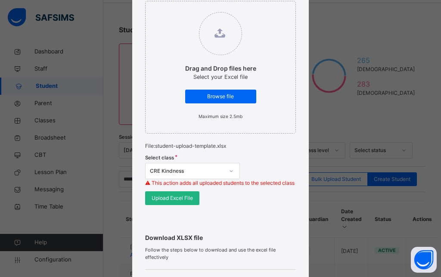
click at [173, 202] on span "Upload Excel File" at bounding box center [172, 198] width 41 height 8
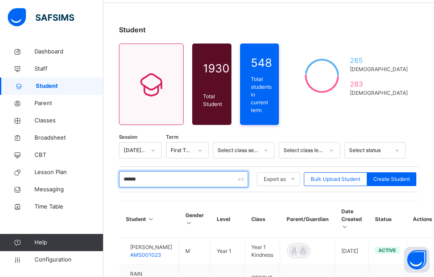
click at [164, 175] on input "******" at bounding box center [183, 179] width 129 height 16
drag, startPoint x: 170, startPoint y: 174, endPoint x: 116, endPoint y: 173, distance: 54.3
click at [119, 173] on input "******" at bounding box center [183, 179] width 129 height 16
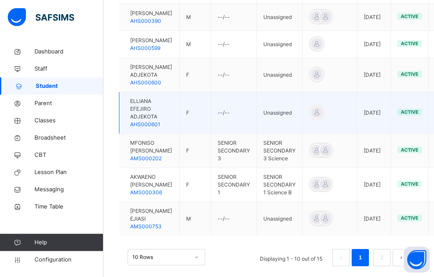
scroll to position [374, 0]
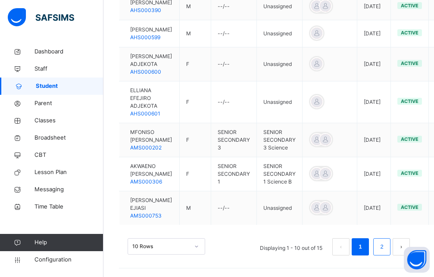
type input "******"
click at [390, 248] on li "2" at bounding box center [381, 246] width 17 height 17
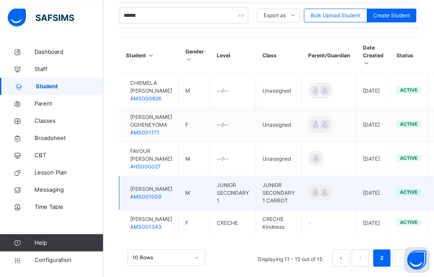
scroll to position [207, 0]
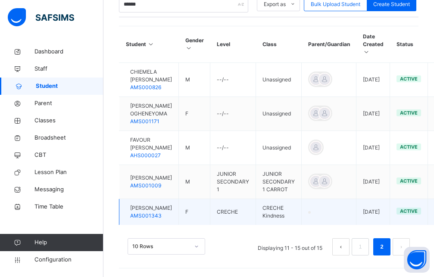
click at [145, 212] on span "[PERSON_NAME]" at bounding box center [151, 208] width 42 height 8
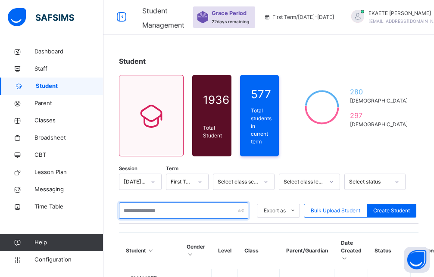
click at [178, 203] on input "text" at bounding box center [183, 211] width 129 height 16
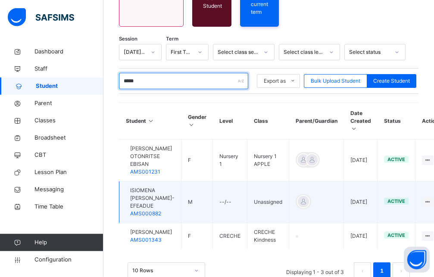
scroll to position [132, 0]
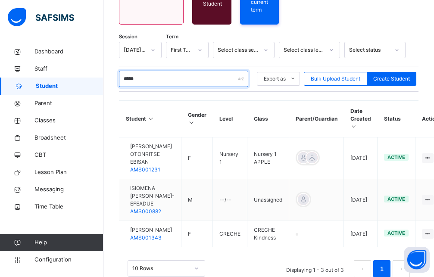
drag, startPoint x: 145, startPoint y: 75, endPoint x: 119, endPoint y: 75, distance: 26.3
click at [119, 75] on input "*****" at bounding box center [183, 79] width 129 height 16
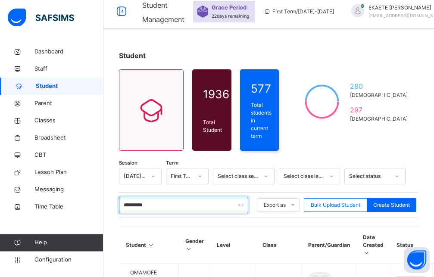
scroll to position [0, 0]
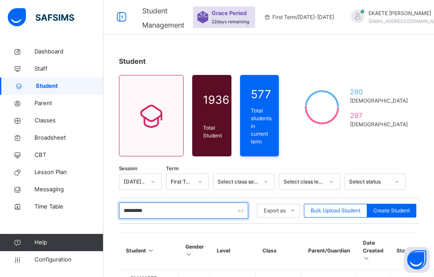
drag, startPoint x: 159, startPoint y: 209, endPoint x: 113, endPoint y: 208, distance: 46.1
click at [119, 208] on input "*********" at bounding box center [183, 211] width 129 height 16
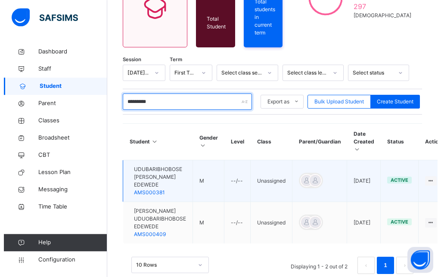
scroll to position [116, 0]
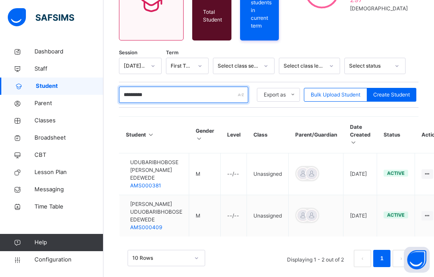
type input "*********"
drag, startPoint x: 195, startPoint y: 94, endPoint x: 111, endPoint y: 102, distance: 84.0
click at [119, 102] on input "*********" at bounding box center [183, 95] width 129 height 16
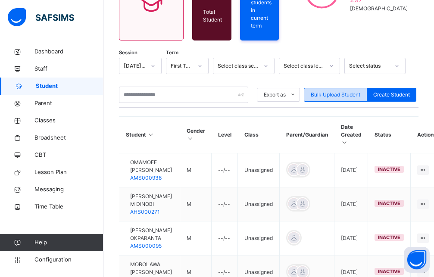
click at [333, 92] on span "Bulk Upload Student" at bounding box center [336, 95] width 50 height 8
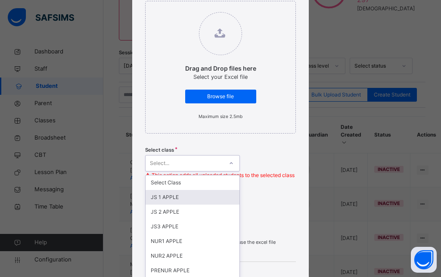
scroll to position [148, 0]
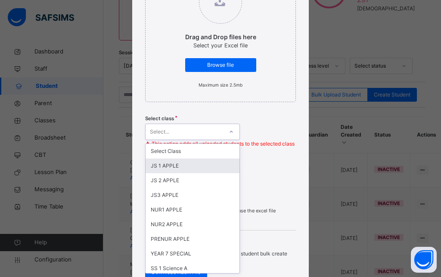
click at [206, 140] on div "option JS 1 APPLE focused, 2 of 55. 55 results available. Use Up and Down to ch…" at bounding box center [192, 132] width 95 height 16
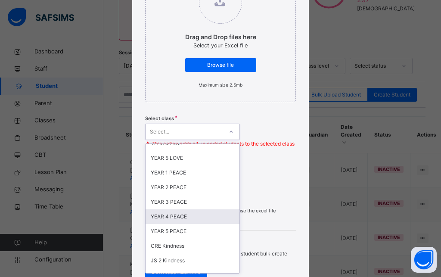
scroll to position [349, 0]
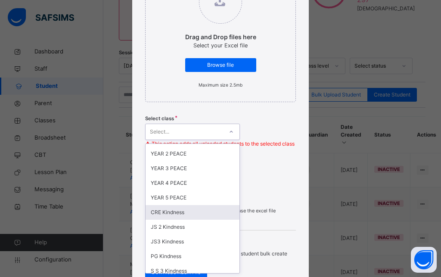
click at [168, 212] on div "CRE Kindness" at bounding box center [193, 212] width 94 height 15
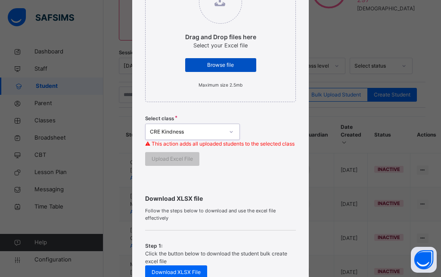
click at [219, 64] on span "Browse file" at bounding box center [221, 65] width 58 height 8
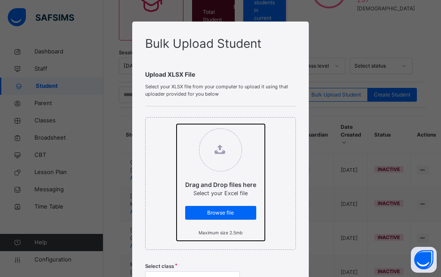
type input "**********"
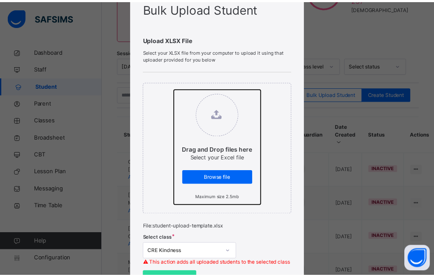
scroll to position [78, 0]
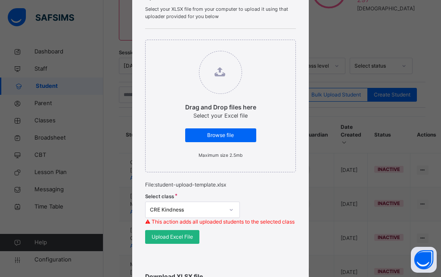
click at [165, 244] on div "Upload Excel File" at bounding box center [172, 237] width 54 height 14
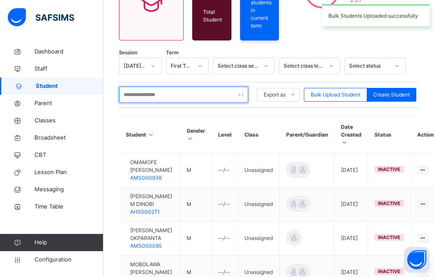
click at [164, 93] on input "text" at bounding box center [183, 95] width 129 height 16
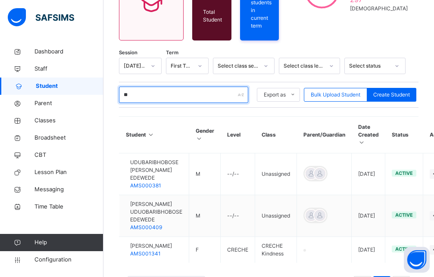
type input "*"
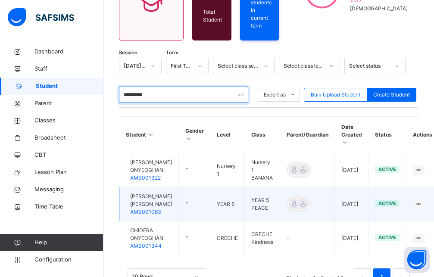
scroll to position [150, 0]
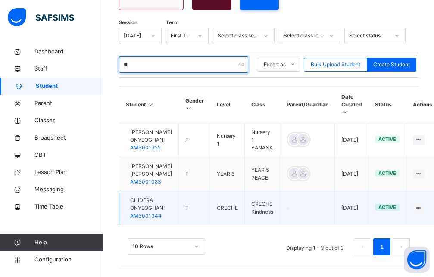
type input "*"
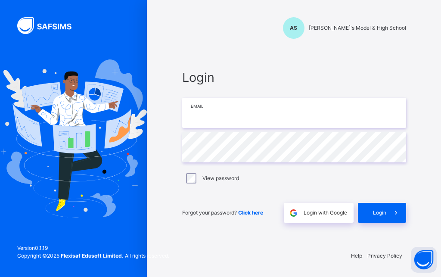
click at [254, 120] on input "email" at bounding box center [294, 113] width 224 height 30
type input "**********"
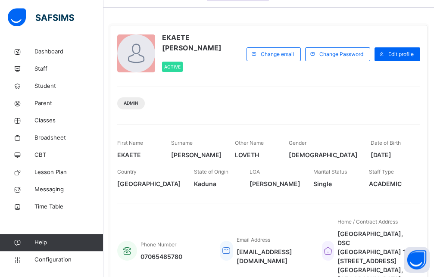
scroll to position [44, 0]
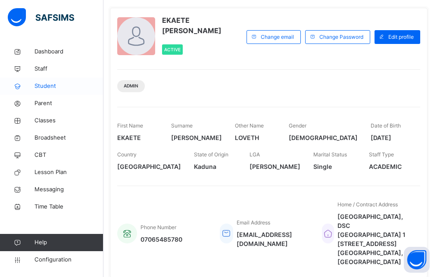
click at [54, 86] on span "Student" at bounding box center [68, 86] width 69 height 9
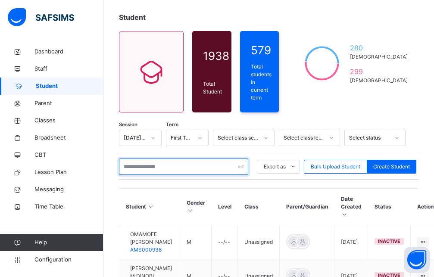
click at [187, 166] on input "text" at bounding box center [183, 167] width 129 height 16
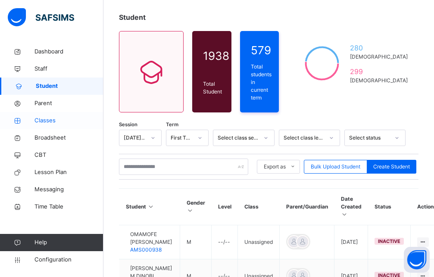
click at [36, 120] on span "Classes" at bounding box center [68, 120] width 69 height 9
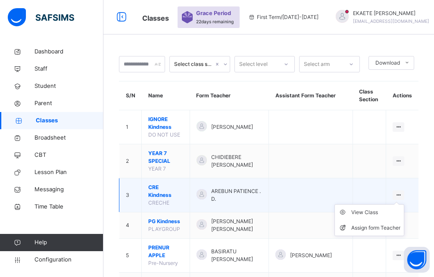
click at [402, 192] on icon at bounding box center [398, 195] width 7 height 6
click at [388, 208] on div "View Class" at bounding box center [375, 212] width 49 height 9
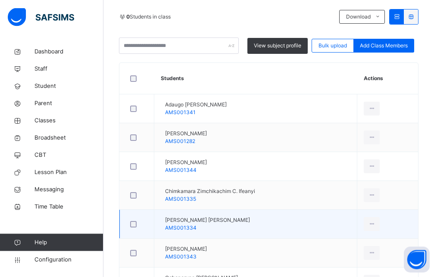
scroll to position [220, 0]
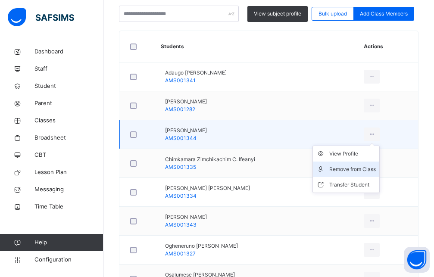
click at [376, 171] on div "Remove from Class" at bounding box center [352, 169] width 47 height 9
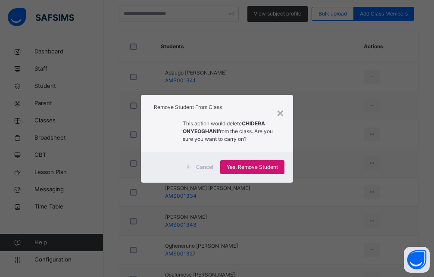
click at [244, 169] on span "Yes, Remove Student" at bounding box center [252, 167] width 51 height 8
click at [232, 170] on div "Yes, Remove Student" at bounding box center [252, 167] width 64 height 14
click at [263, 166] on span "Yes, Remove Student" at bounding box center [252, 167] width 51 height 8
click at [271, 166] on div "Yes, Remove Student" at bounding box center [252, 167] width 64 height 14
click at [248, 171] on div "Yes, Remove Student" at bounding box center [252, 167] width 64 height 14
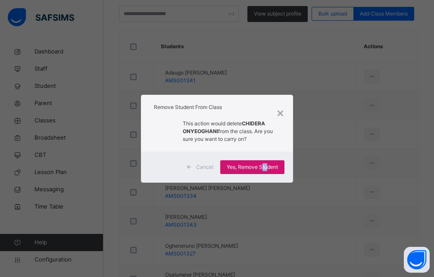
click at [248, 171] on span "Yes, Remove Student" at bounding box center [252, 167] width 51 height 8
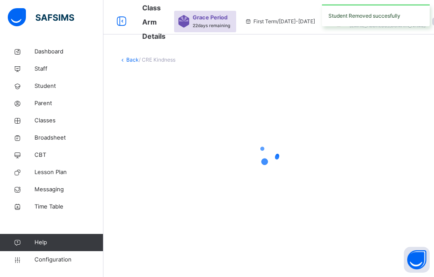
scroll to position [0, 0]
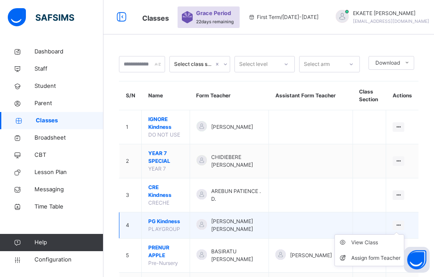
click at [404, 234] on ul "View Class Assign form Teacher" at bounding box center [369, 250] width 70 height 32
click at [395, 238] on div "View Class" at bounding box center [375, 242] width 49 height 9
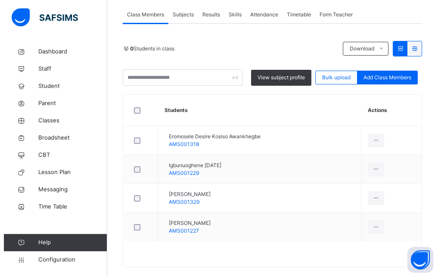
scroll to position [168, 0]
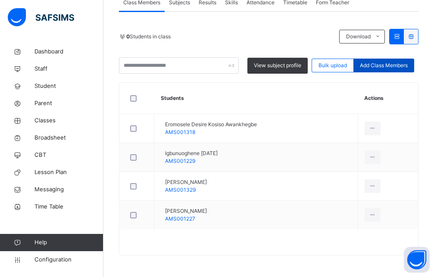
click at [390, 68] on span "Add Class Members" at bounding box center [384, 66] width 48 height 8
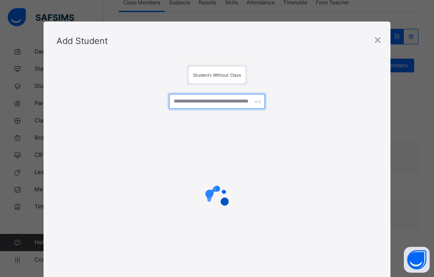
click at [230, 102] on input "text" at bounding box center [217, 101] width 97 height 15
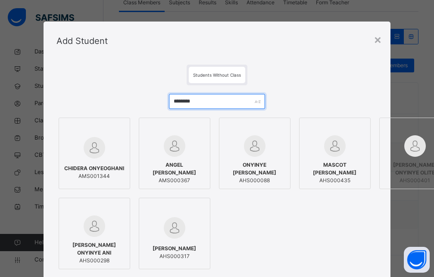
type input "********"
click at [80, 171] on span "CHIDERA ONYEOGHANI" at bounding box center [94, 169] width 60 height 8
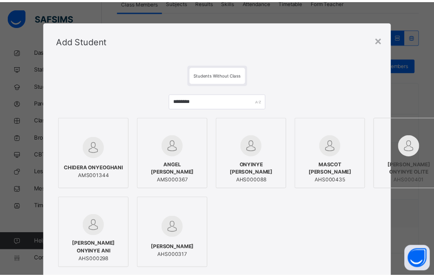
scroll to position [115, 0]
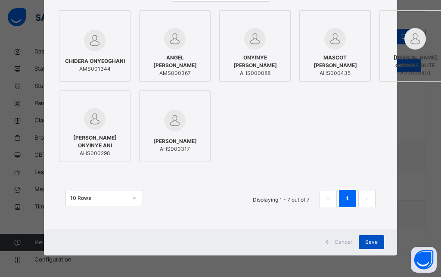
click at [366, 238] on span "Save" at bounding box center [371, 242] width 12 height 8
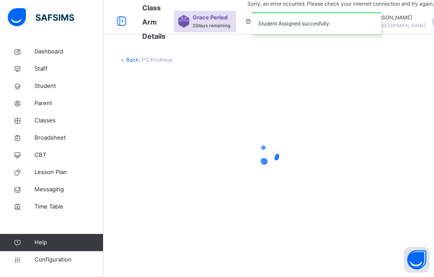
scroll to position [0, 0]
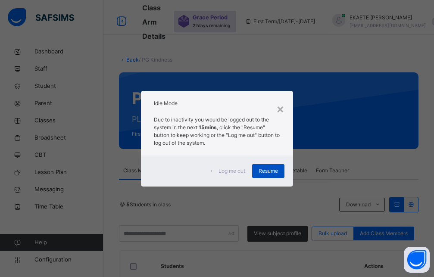
click at [269, 172] on span "Resume" at bounding box center [268, 171] width 19 height 8
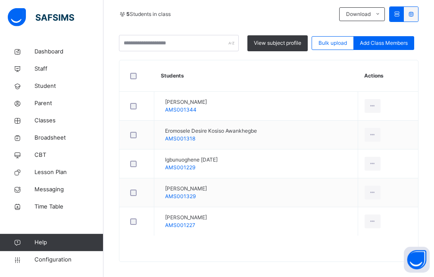
scroll to position [197, 0]
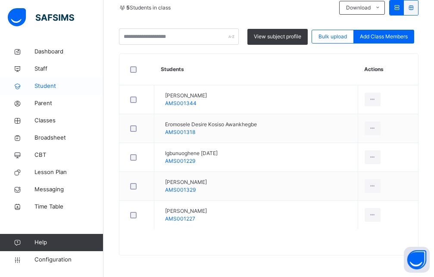
click at [47, 90] on span "Student" at bounding box center [68, 86] width 69 height 9
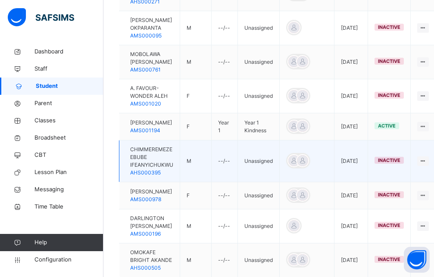
scroll to position [150, 0]
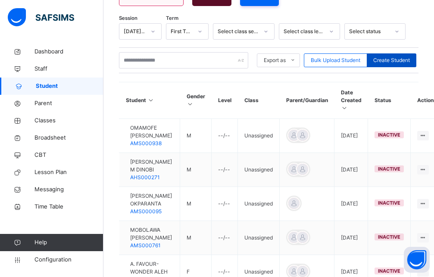
click at [401, 56] on span "Create Student" at bounding box center [391, 60] width 37 height 8
select select "**"
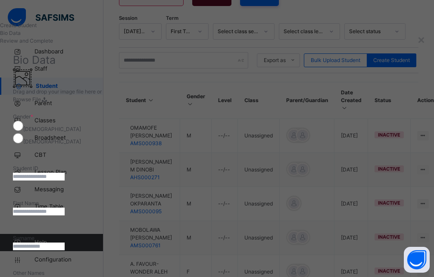
click at [65, 173] on input "text" at bounding box center [39, 177] width 52 height 8
type input "*********"
click at [65, 210] on input "text" at bounding box center [39, 212] width 52 height 8
type input "********"
click at [65, 243] on input "text" at bounding box center [39, 247] width 52 height 8
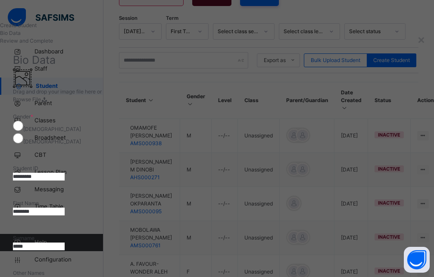
type input "*****"
click at [65, 277] on input "text" at bounding box center [39, 282] width 52 height 8
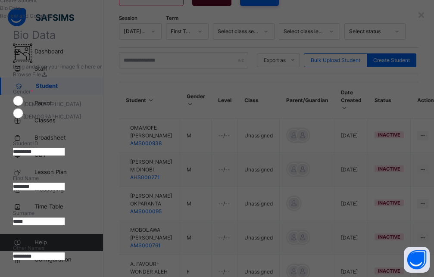
scroll to position [39, 0]
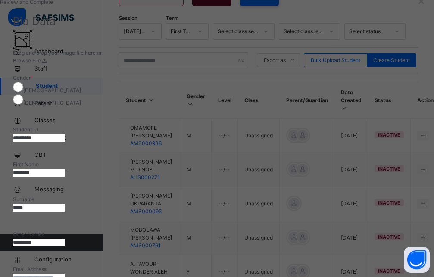
type input "*********"
click at [65, 274] on input "email" at bounding box center [39, 278] width 52 height 8
type input "**********"
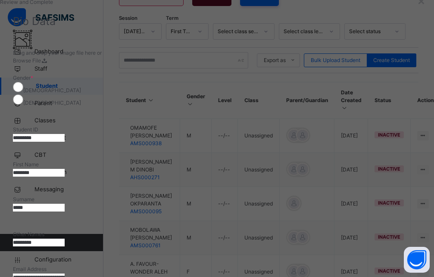
type input "**********"
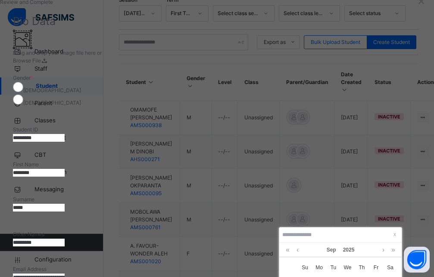
scroll to position [238, 0]
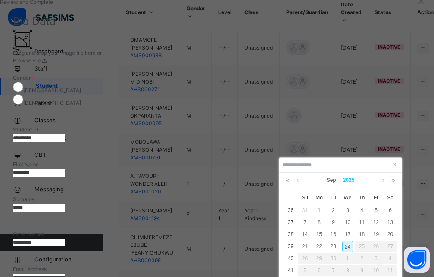
click at [355, 179] on link "2025" at bounding box center [349, 180] width 19 height 15
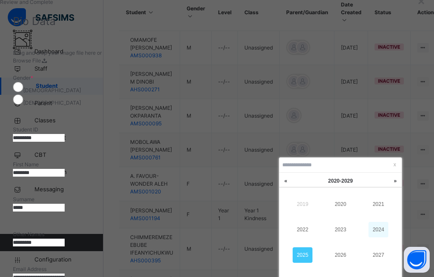
click at [387, 231] on link "2024" at bounding box center [379, 230] width 20 height 16
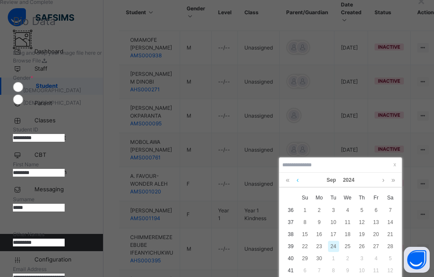
click at [297, 180] on link at bounding box center [297, 180] width 6 height 15
click at [386, 210] on div "3" at bounding box center [390, 210] width 11 height 11
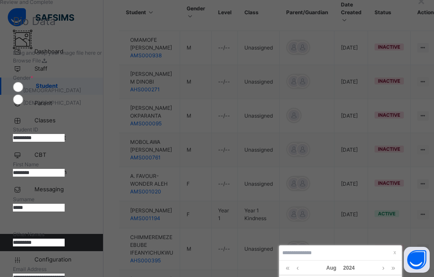
type input "**********"
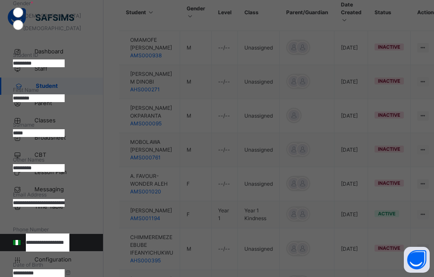
scroll to position [116, 0]
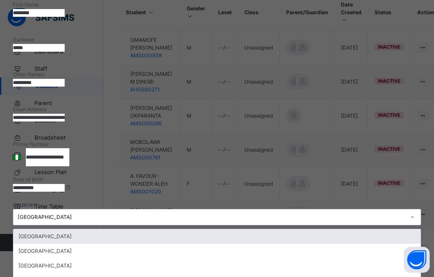
click at [65, 243] on input "text" at bounding box center [39, 247] width 52 height 8
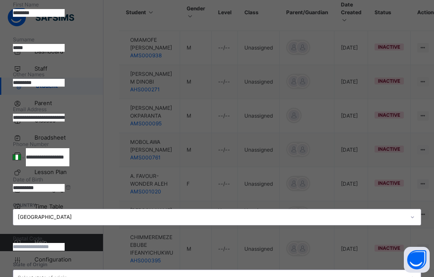
click at [67, 270] on div "Select state of origin" at bounding box center [43, 278] width 50 height 16
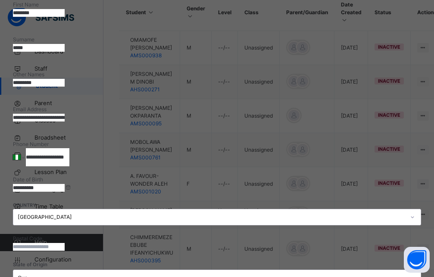
scroll to position [237, 0]
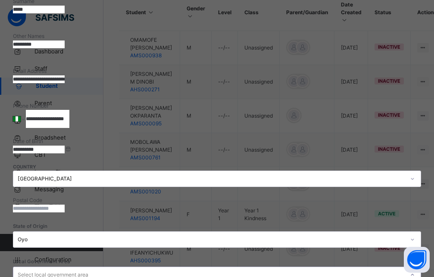
click at [314, 267] on div "option Afijio focused, 1 of 33. 33 results available. Use Up and Down to choose…" at bounding box center [217, 275] width 408 height 16
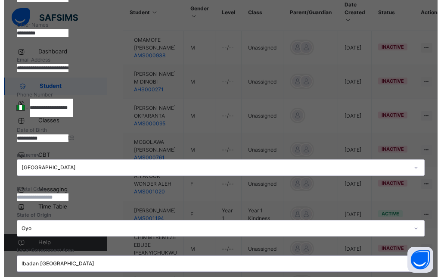
scroll to position [315, 0]
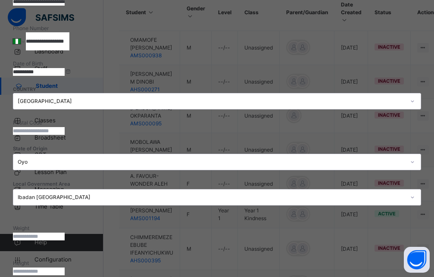
type textarea "**********"
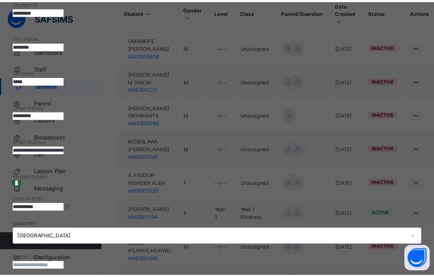
scroll to position [214, 0]
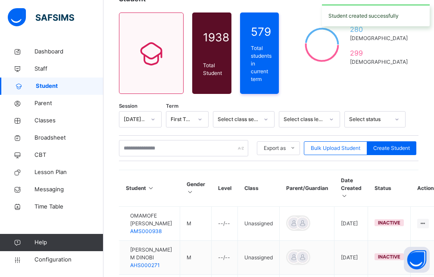
scroll to position [0, 0]
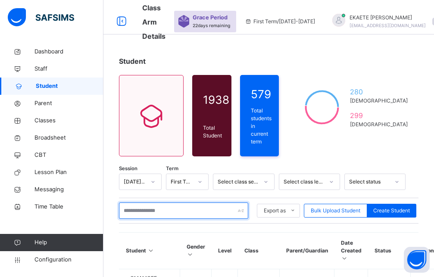
click at [200, 211] on input "text" at bounding box center [183, 211] width 129 height 16
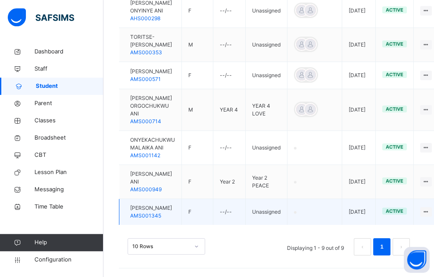
scroll to position [370, 0]
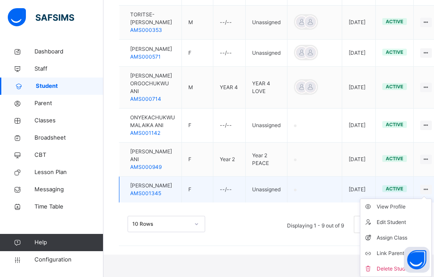
type input "*****"
click at [430, 193] on icon at bounding box center [425, 189] width 7 height 6
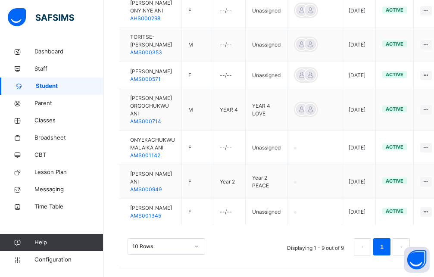
click at [0, 0] on div "Assign Class" at bounding box center [0, 0] width 0 height 0
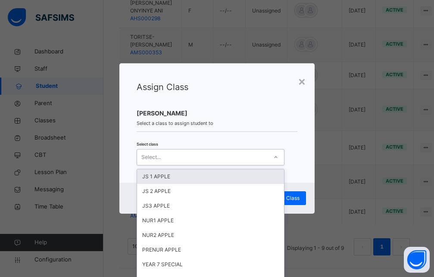
click at [255, 162] on div "Select..." at bounding box center [202, 156] width 131 height 13
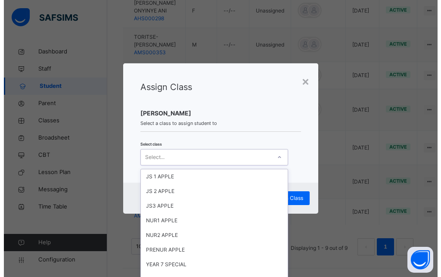
scroll to position [310, 0]
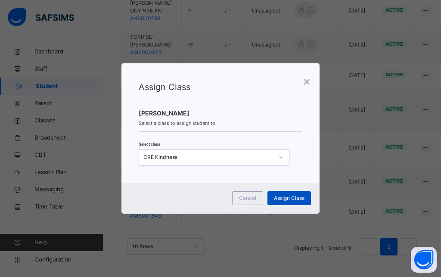
click at [277, 200] on span "Assign Class" at bounding box center [289, 198] width 31 height 8
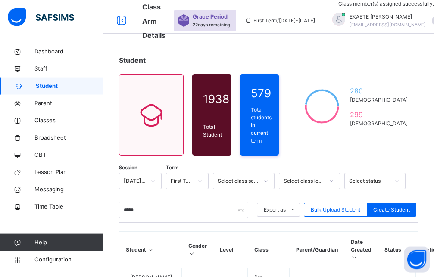
scroll to position [0, 0]
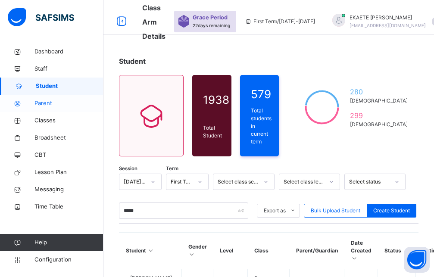
click at [49, 104] on span "Parent" at bounding box center [68, 103] width 69 height 9
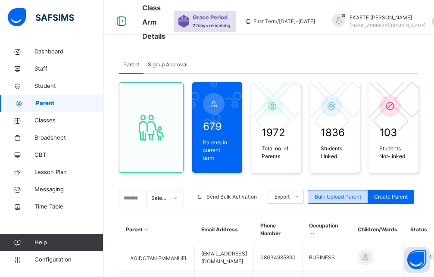
click at [348, 193] on span "Bulk Upload Parent" at bounding box center [338, 197] width 47 height 8
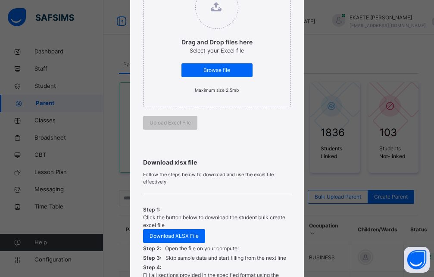
scroll to position [155, 0]
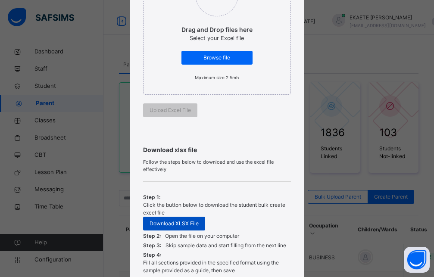
click at [175, 223] on span "Download XLSX File" at bounding box center [174, 224] width 49 height 8
click at [238, 15] on label "Drag and Drop files here Select your Excel file Browse file Maximum size 2.5mb" at bounding box center [217, 27] width 88 height 117
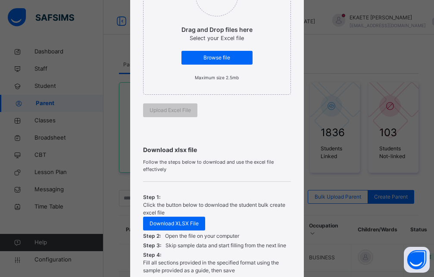
click at [238, 15] on div "Bulk Upload Parent Upload xlsx File Select your xlsx file from your computer to…" at bounding box center [217, 138] width 434 height 277
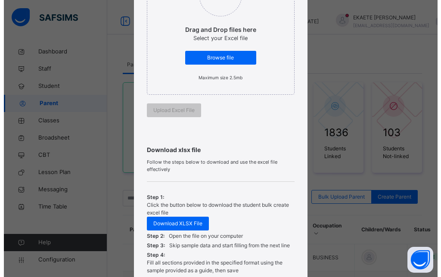
scroll to position [0, 0]
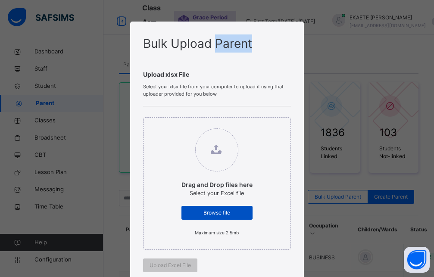
type input "**********"
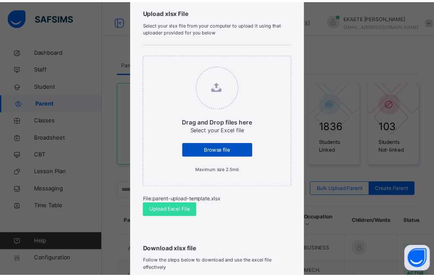
scroll to position [78, 0]
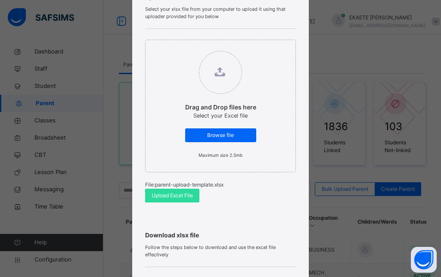
click at [315, 204] on div "Bulk Upload Parent Upload xlsx File Select your xlsx file from your computer to…" at bounding box center [220, 138] width 441 height 277
